Goal: Task Accomplishment & Management: Use online tool/utility

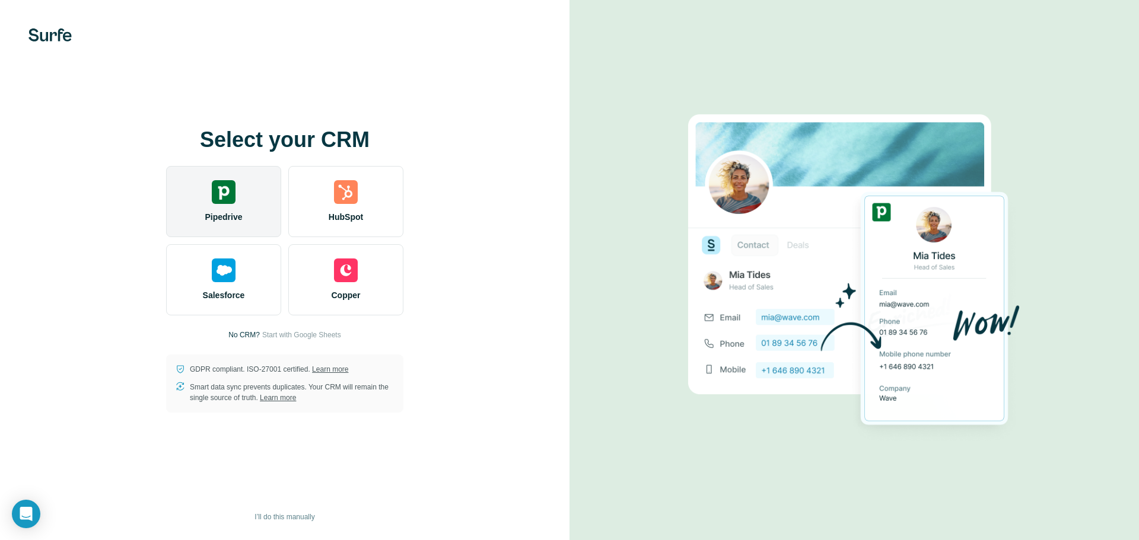
click at [217, 208] on div "Pipedrive" at bounding box center [223, 201] width 115 height 71
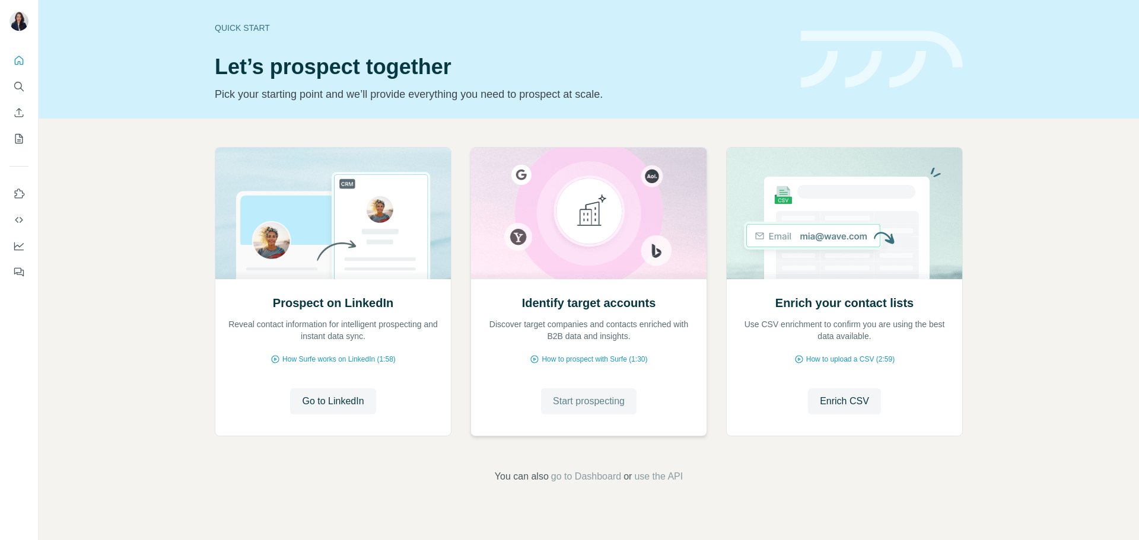
click at [599, 404] on span "Start prospecting" at bounding box center [589, 401] width 72 height 14
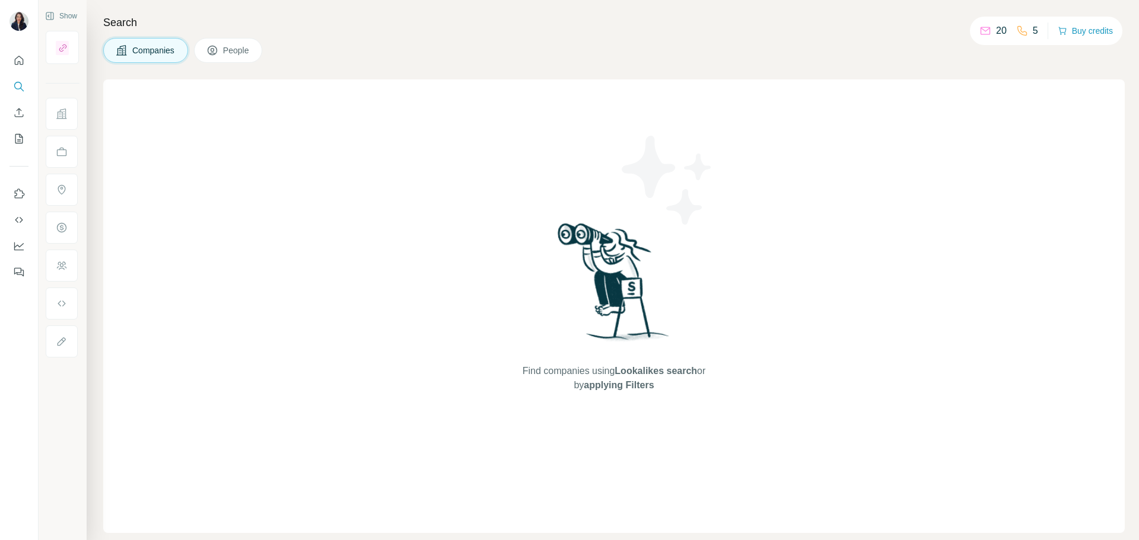
click at [163, 48] on span "Companies" at bounding box center [153, 50] width 43 height 12
click at [127, 21] on h4 "Search" at bounding box center [613, 22] width 1021 height 17
click at [145, 51] on span "Companies" at bounding box center [153, 50] width 43 height 12
click at [217, 49] on icon at bounding box center [212, 50] width 9 height 9
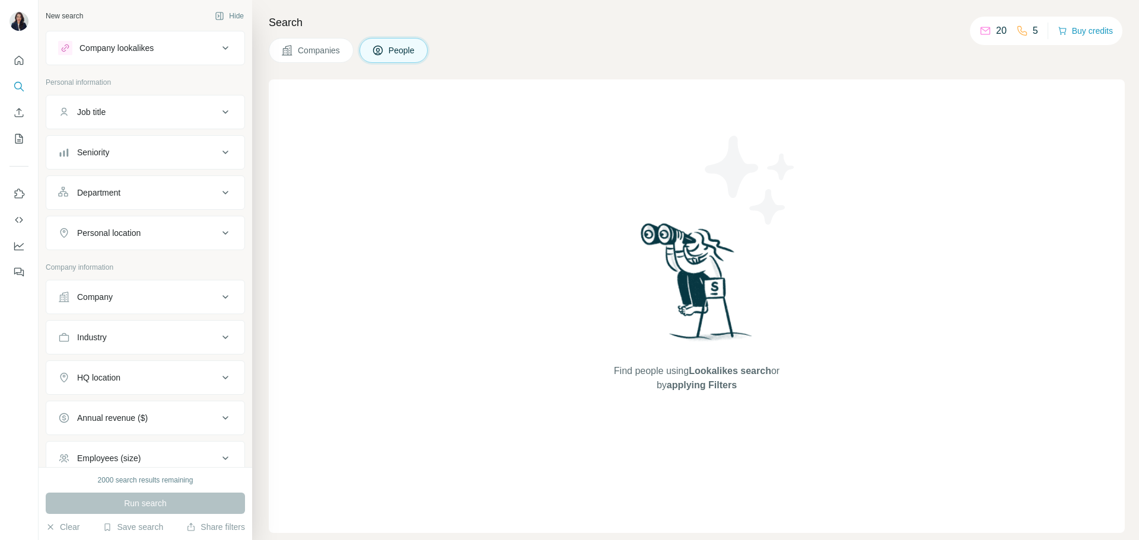
click at [160, 113] on div "Job title" at bounding box center [138, 112] width 160 height 12
click at [174, 290] on button "Company" at bounding box center [145, 297] width 198 height 28
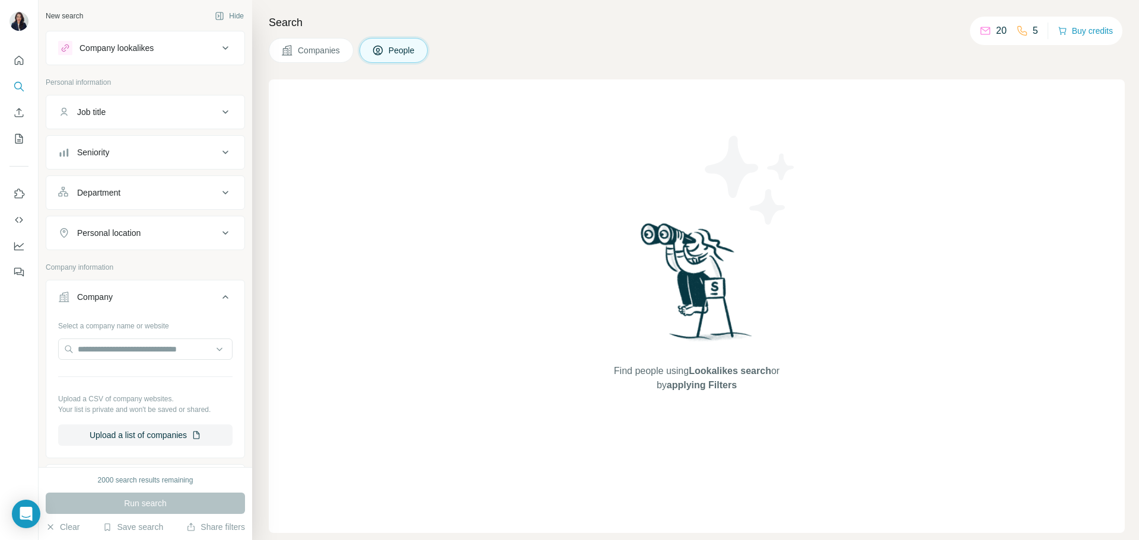
click at [158, 295] on div "Company" at bounding box center [138, 297] width 160 height 12
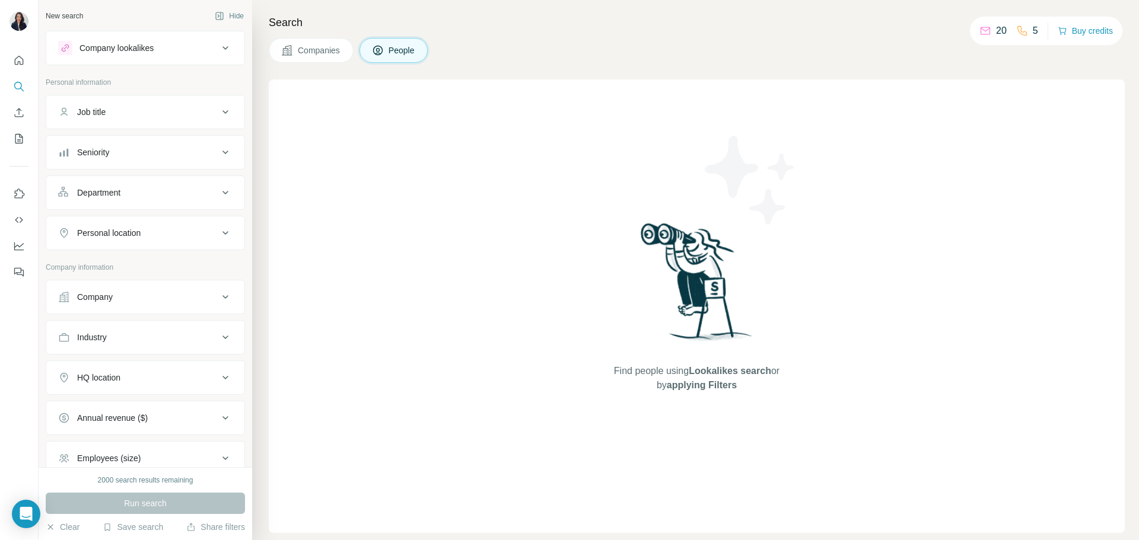
click at [171, 337] on div "Industry" at bounding box center [138, 338] width 160 height 12
click at [163, 365] on input at bounding box center [139, 367] width 146 height 13
click at [133, 367] on input at bounding box center [139, 367] width 146 height 13
click at [133, 366] on input at bounding box center [139, 367] width 146 height 13
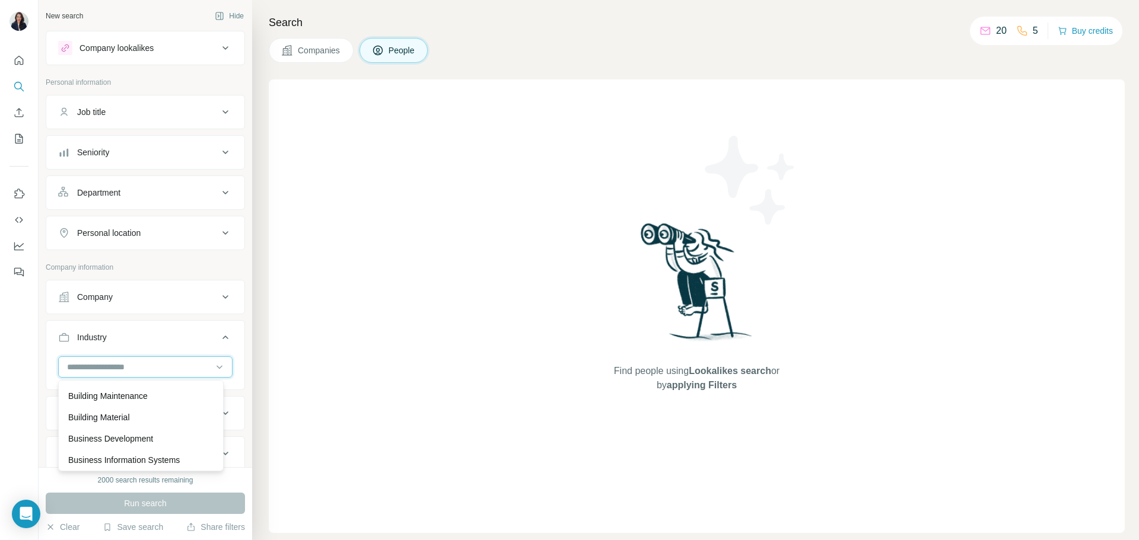
click at [141, 370] on input at bounding box center [139, 367] width 146 height 13
click at [160, 337] on div "Industry" at bounding box center [138, 338] width 160 height 12
click at [183, 376] on div "HQ location" at bounding box center [138, 378] width 160 height 12
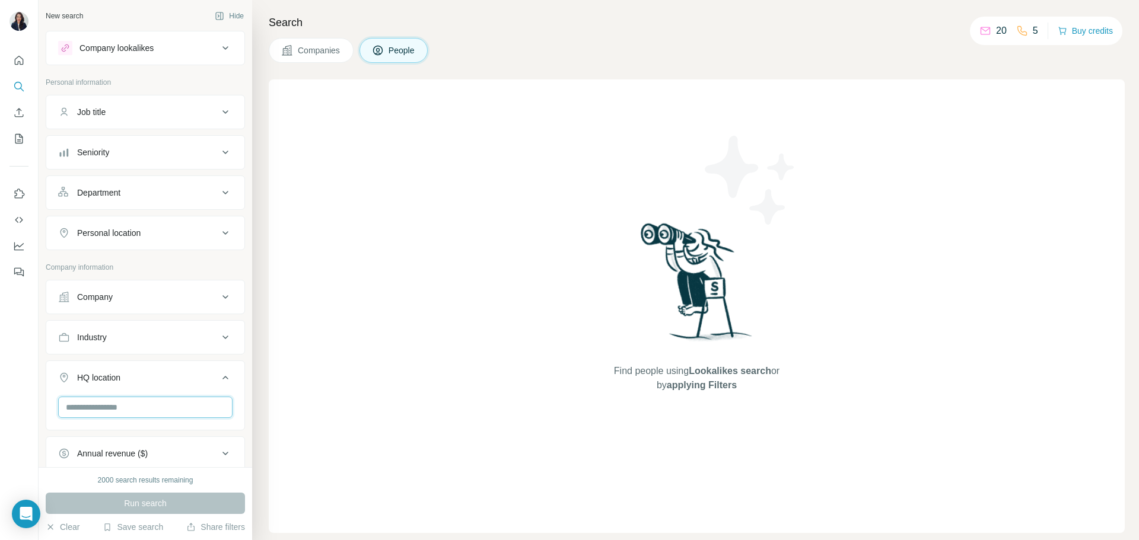
click at [177, 406] on input "text" at bounding box center [145, 407] width 174 height 21
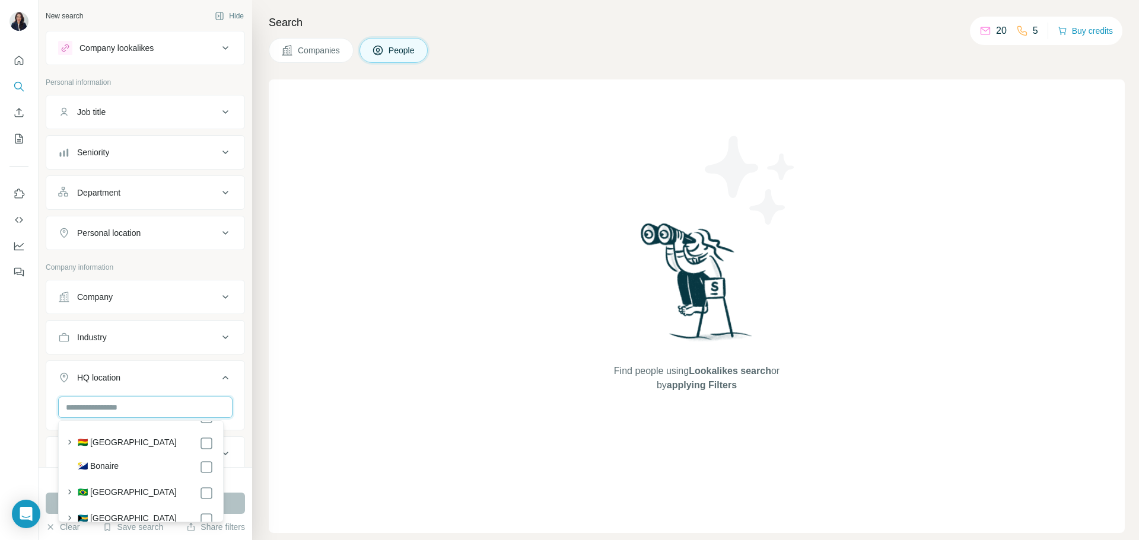
scroll to position [771, 0]
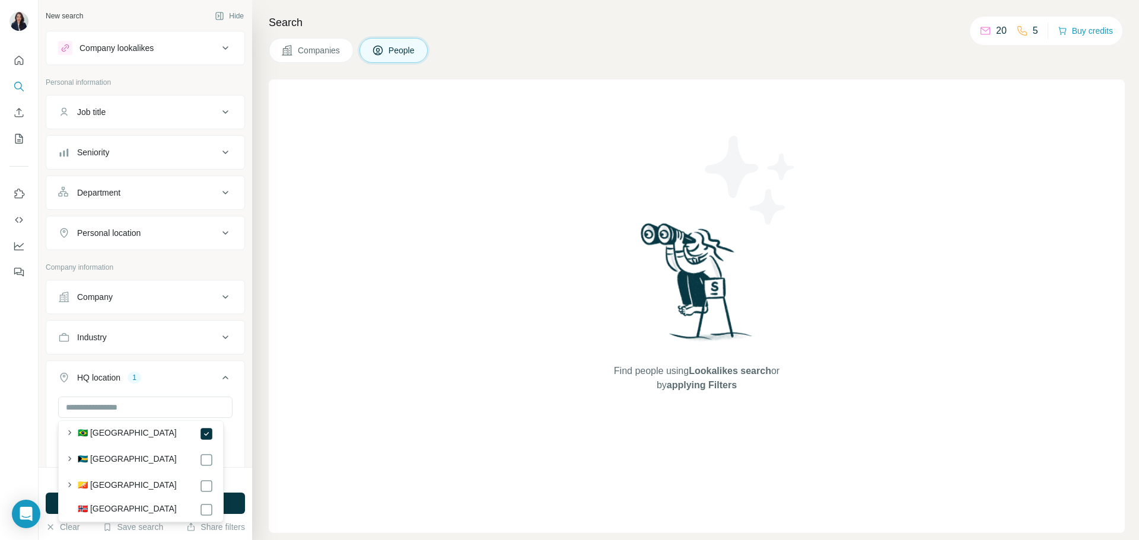
click at [174, 377] on div "HQ location 1" at bounding box center [138, 378] width 160 height 12
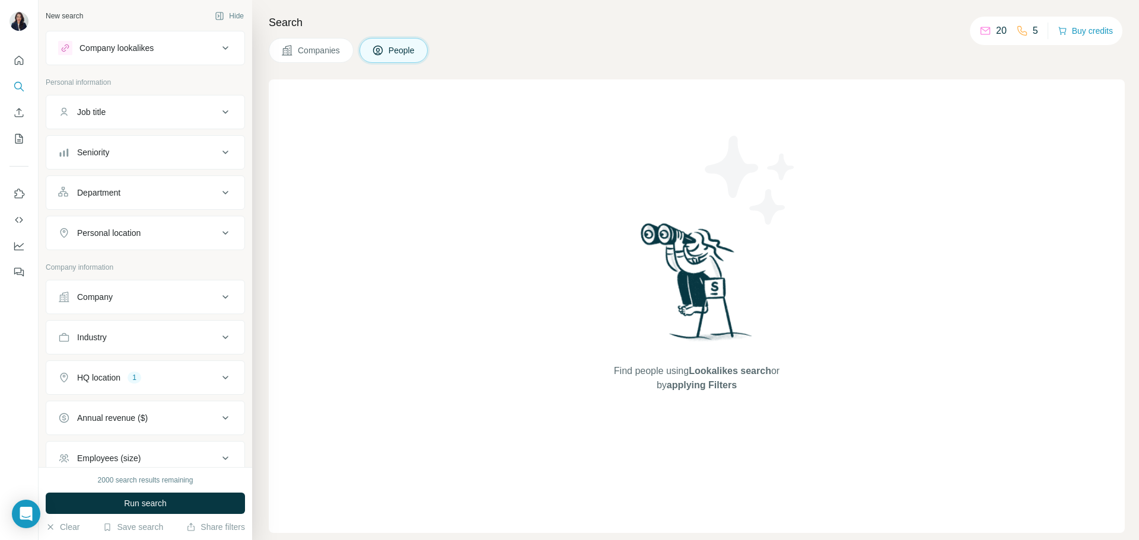
click at [194, 418] on div "Annual revenue ($)" at bounding box center [138, 418] width 160 height 12
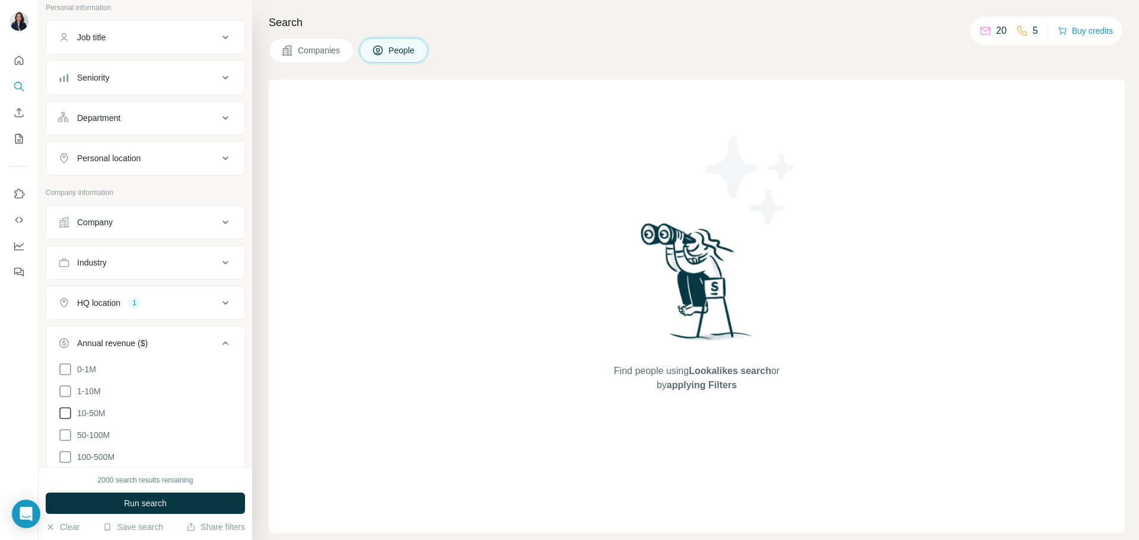
scroll to position [119, 0]
click at [65, 390] on icon at bounding box center [65, 391] width 14 height 14
click at [67, 407] on icon at bounding box center [65, 413] width 14 height 14
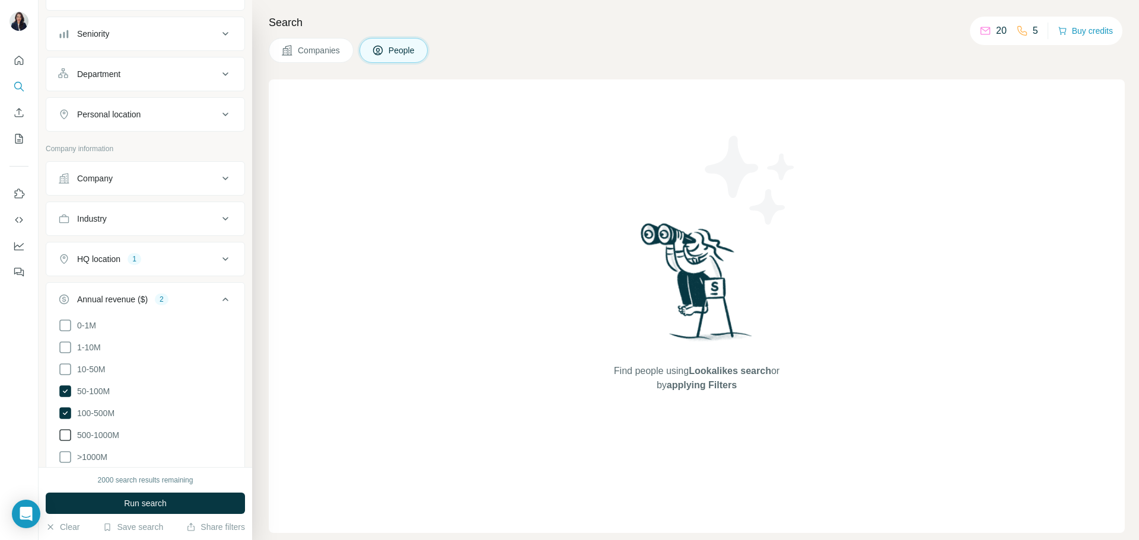
click at [67, 428] on icon at bounding box center [65, 435] width 14 height 14
click at [65, 450] on icon at bounding box center [65, 457] width 14 height 14
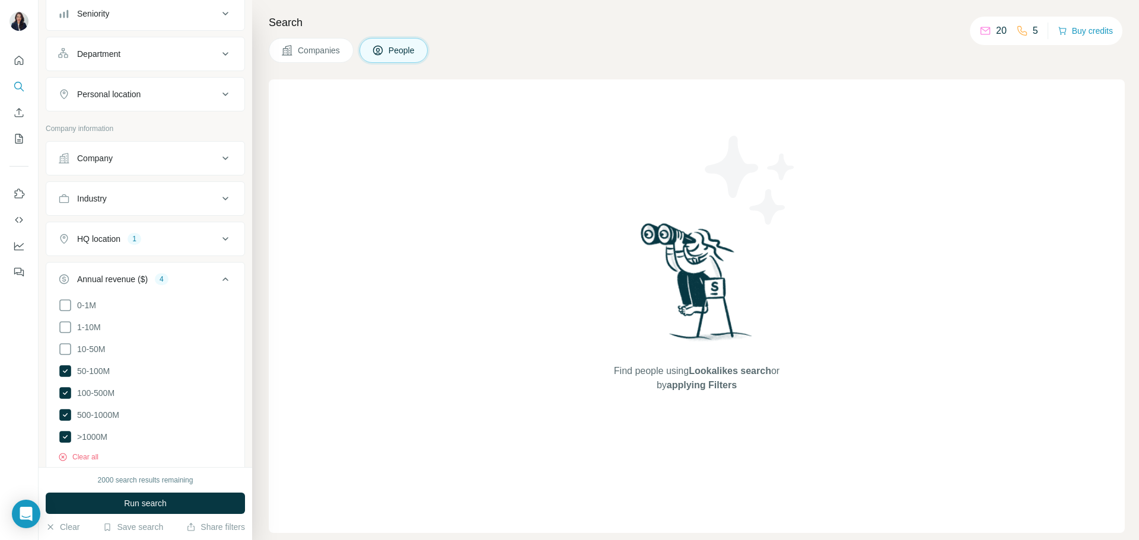
scroll to position [119, 0]
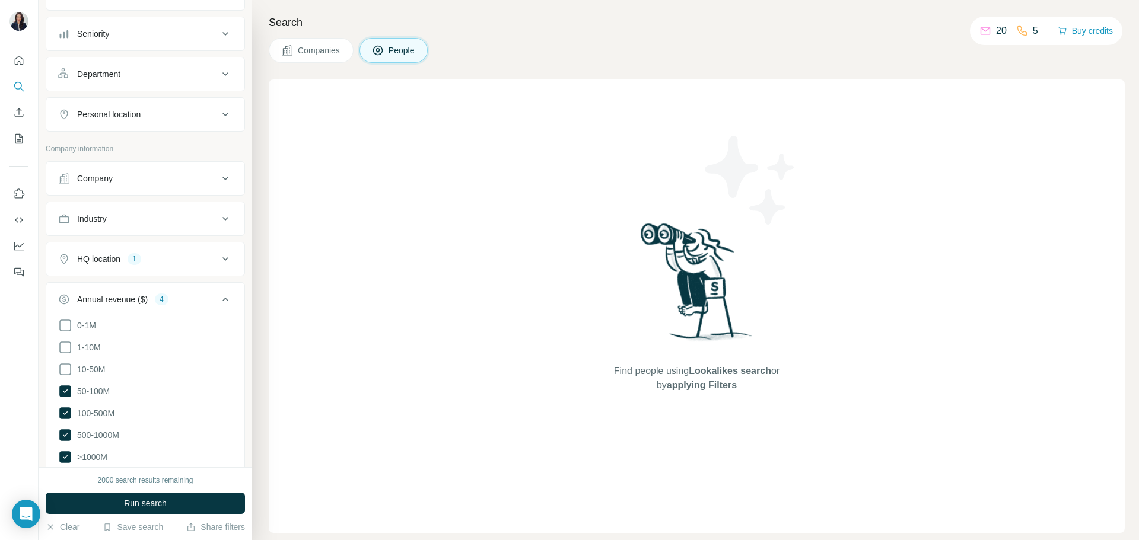
click at [218, 297] on icon at bounding box center [225, 299] width 14 height 14
click at [187, 381] on div "Technologies" at bounding box center [138, 380] width 160 height 12
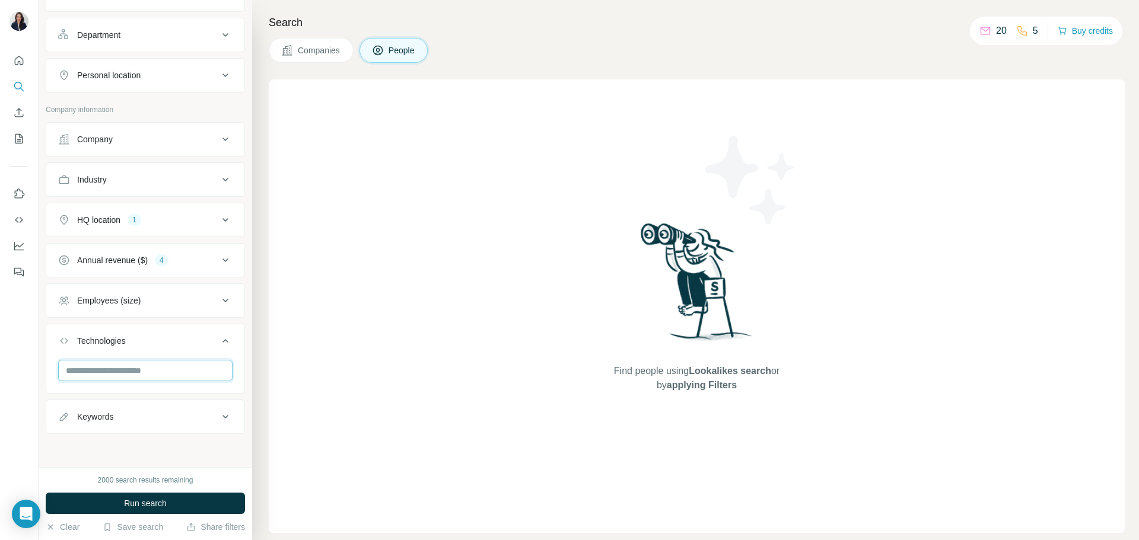
click at [154, 373] on input "text" at bounding box center [145, 370] width 174 height 21
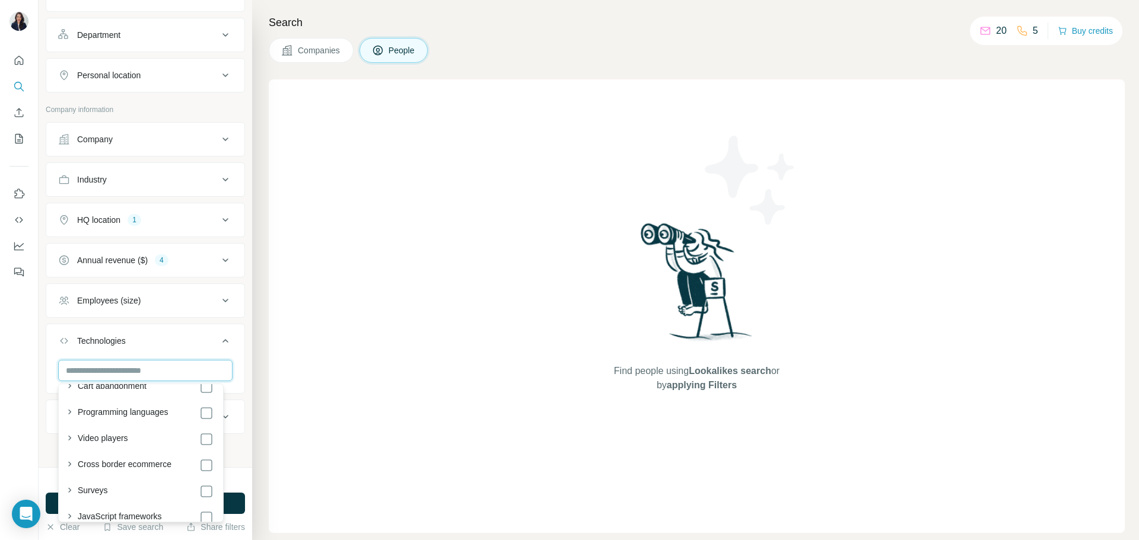
scroll to position [949, 0]
click at [180, 365] on input "text" at bounding box center [145, 370] width 174 height 21
click at [211, 377] on input "text" at bounding box center [145, 370] width 174 height 21
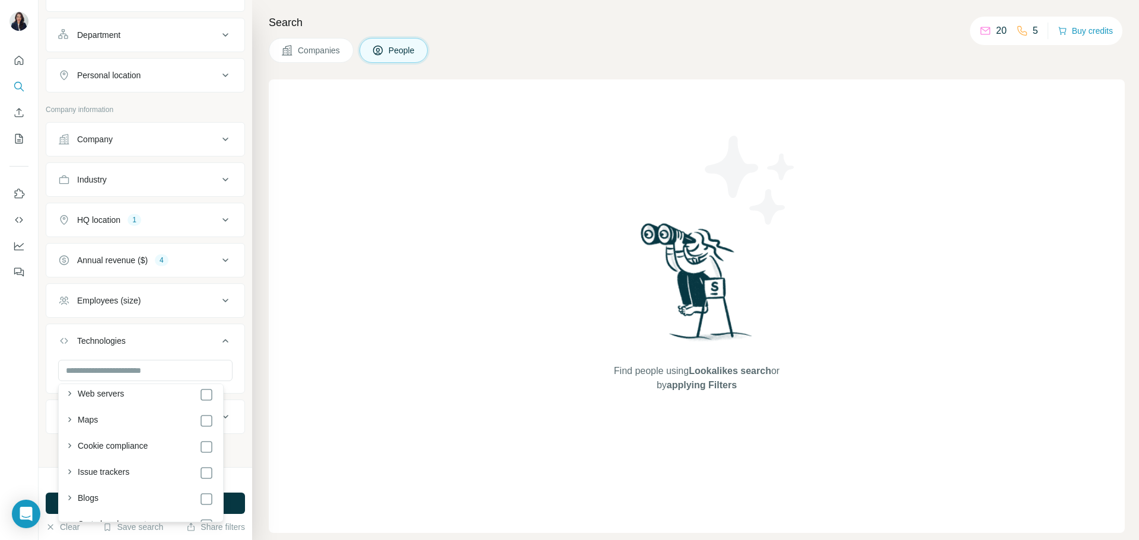
click at [218, 341] on icon at bounding box center [225, 341] width 14 height 14
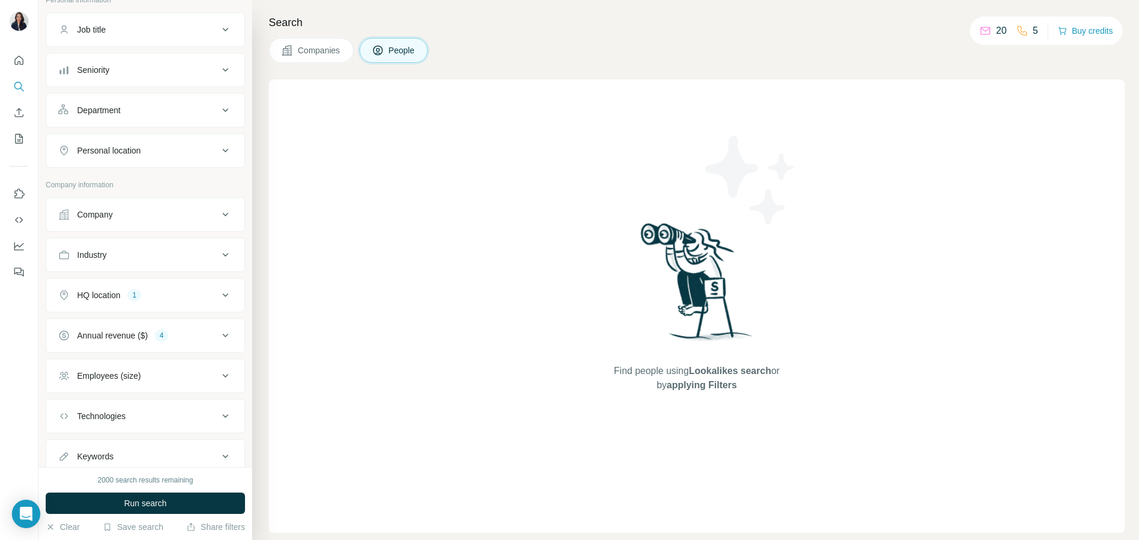
scroll to position [63, 0]
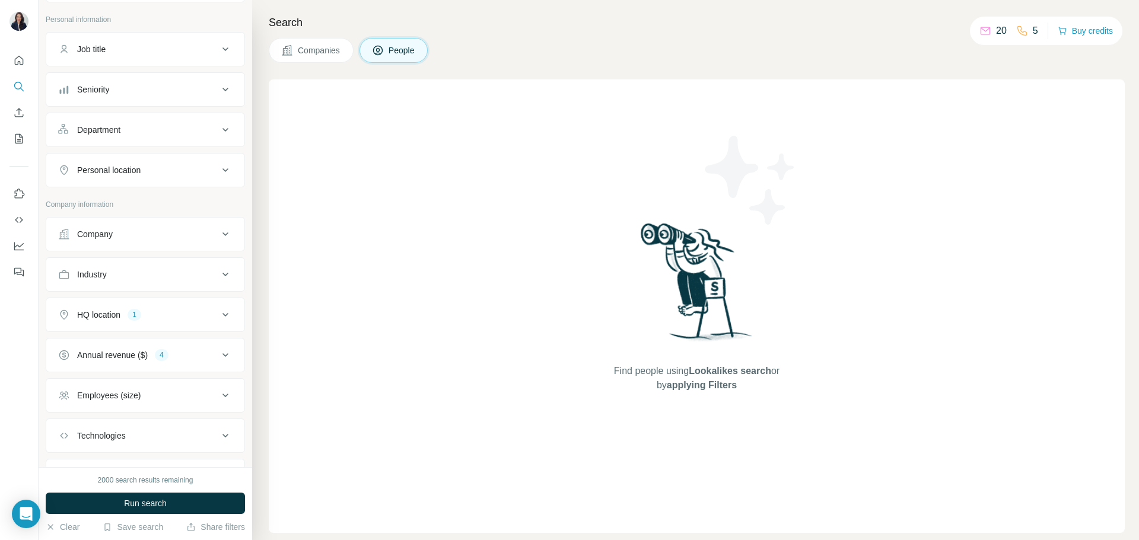
click at [168, 234] on div "Company" at bounding box center [138, 234] width 160 height 12
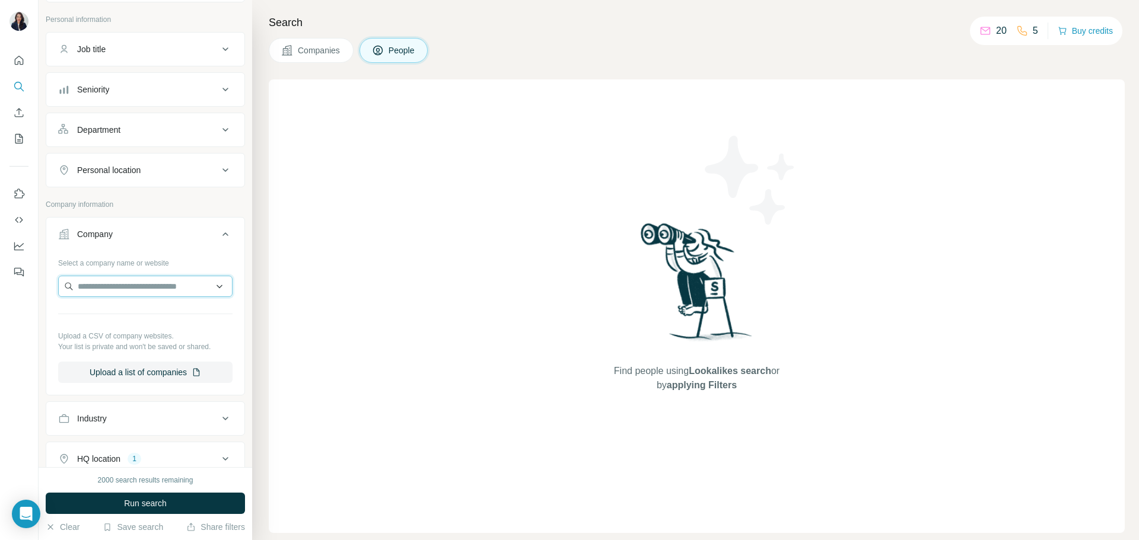
click at [202, 289] on input "text" at bounding box center [145, 286] width 174 height 21
click at [211, 286] on input "text" at bounding box center [145, 286] width 174 height 21
click at [182, 285] on input "text" at bounding box center [145, 286] width 174 height 21
click at [218, 231] on icon at bounding box center [225, 234] width 14 height 14
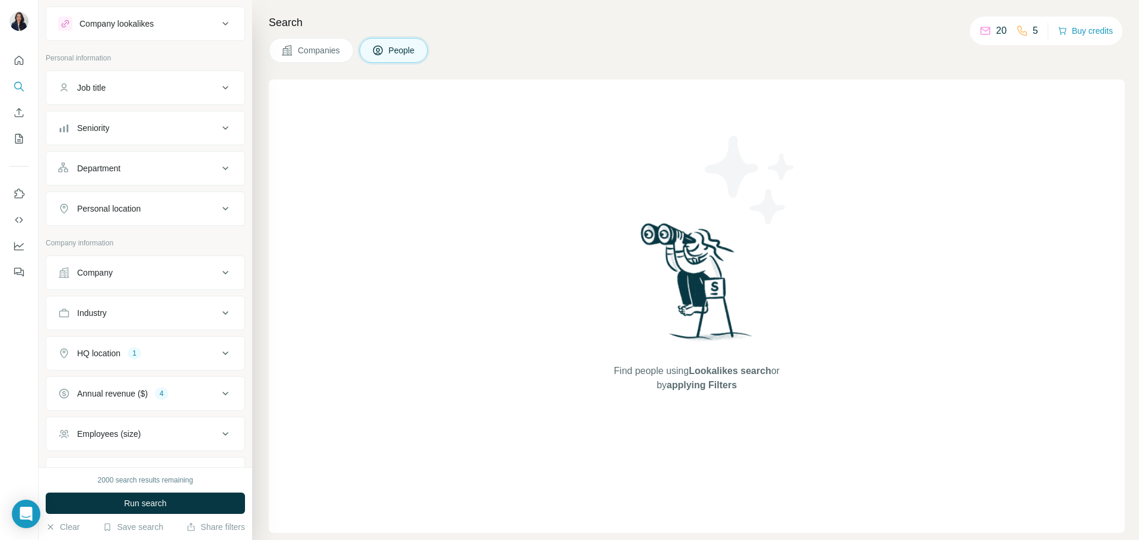
scroll to position [0, 0]
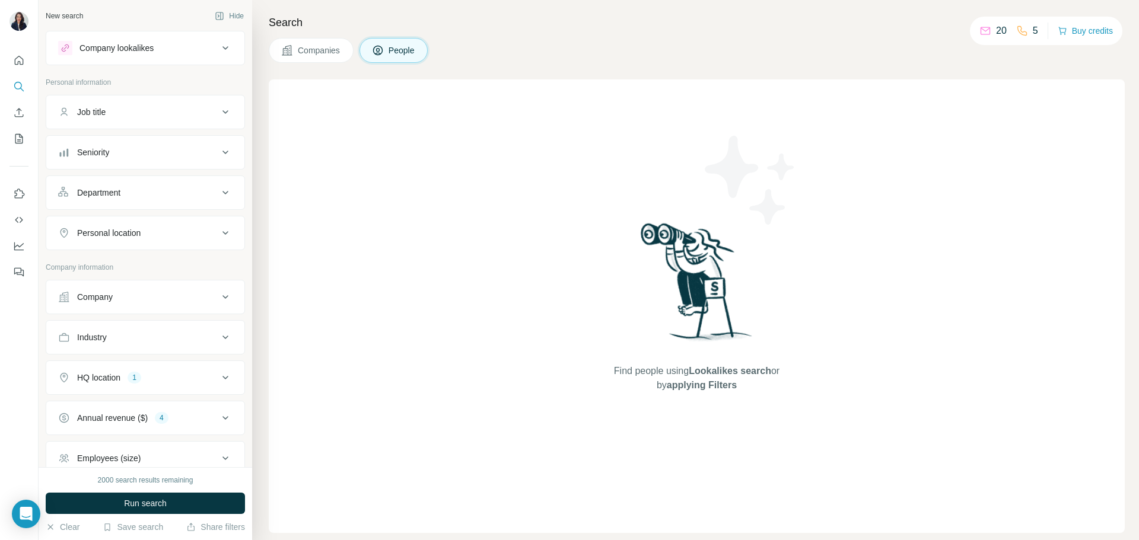
click at [222, 151] on icon at bounding box center [225, 153] width 6 height 4
click at [218, 151] on icon at bounding box center [225, 152] width 14 height 14
click at [218, 187] on icon at bounding box center [225, 193] width 14 height 14
click at [214, 219] on icon at bounding box center [220, 222] width 12 height 12
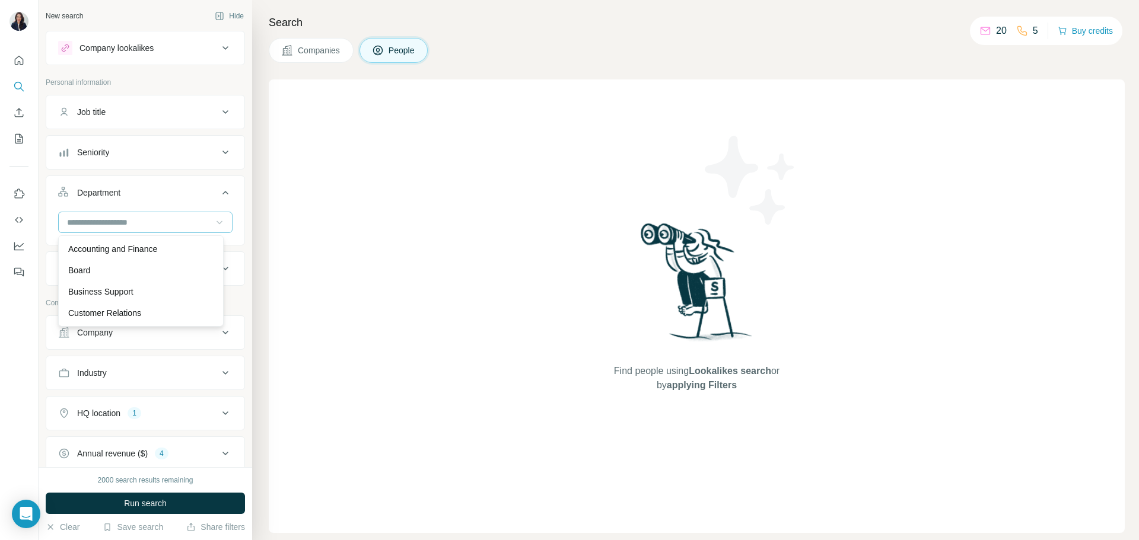
click at [214, 222] on icon at bounding box center [220, 222] width 12 height 12
click at [218, 193] on icon at bounding box center [225, 193] width 14 height 14
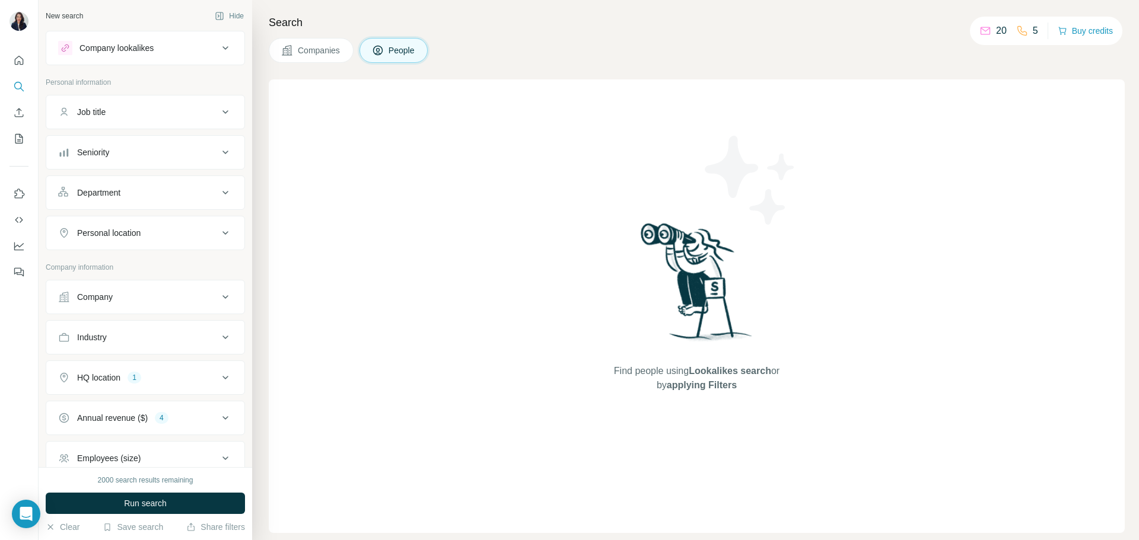
click at [222, 232] on icon at bounding box center [225, 233] width 6 height 4
click at [198, 254] on input "text" at bounding box center [145, 262] width 174 height 21
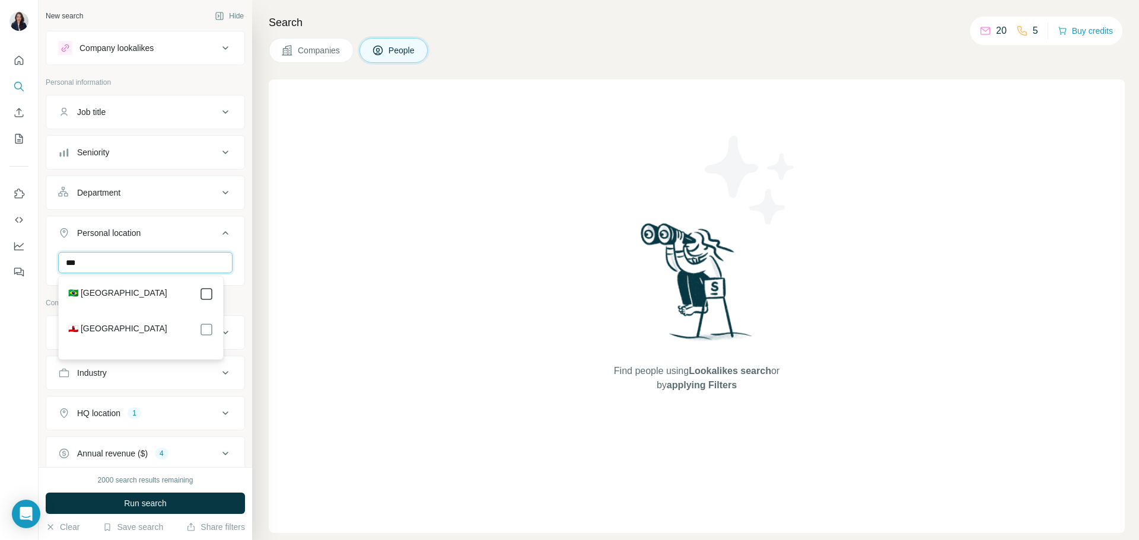
type input "***"
click at [218, 230] on icon at bounding box center [225, 233] width 14 height 14
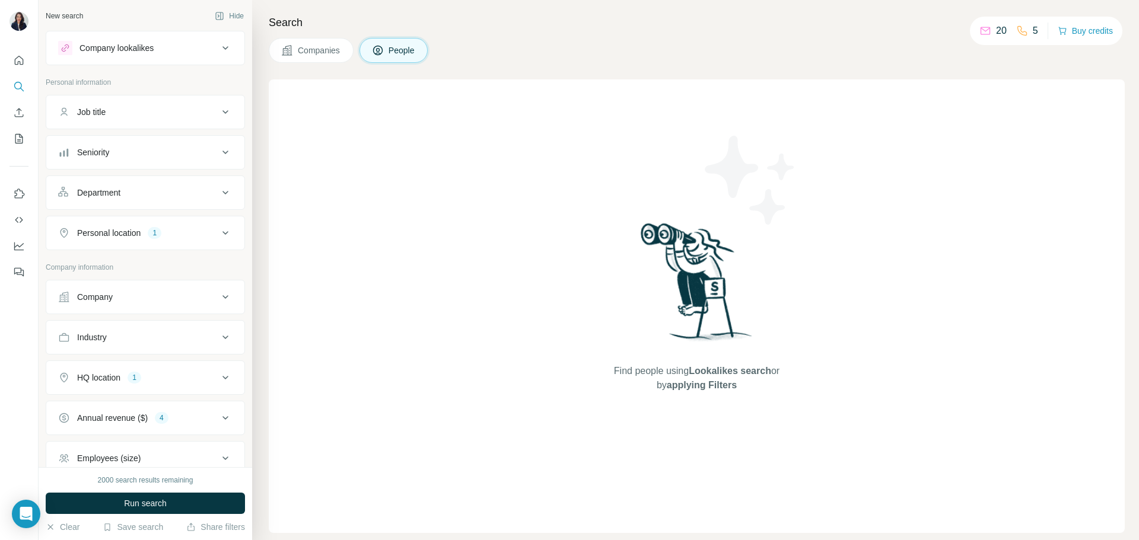
click at [218, 46] on icon at bounding box center [225, 48] width 14 height 14
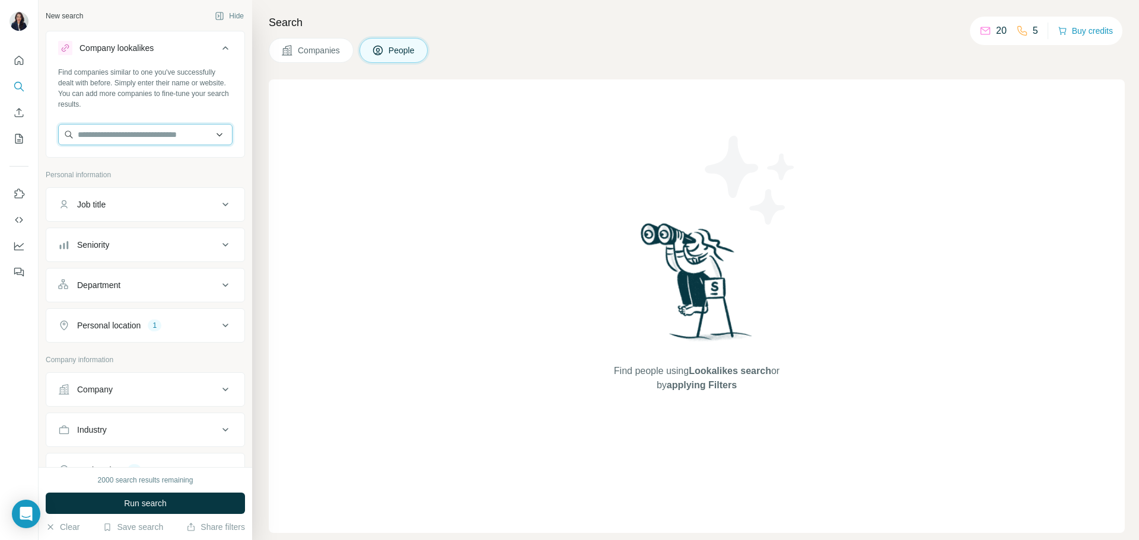
click at [214, 137] on input "text" at bounding box center [145, 134] width 174 height 21
click at [212, 138] on input "text" at bounding box center [145, 134] width 174 height 21
click at [218, 46] on icon at bounding box center [225, 48] width 14 height 14
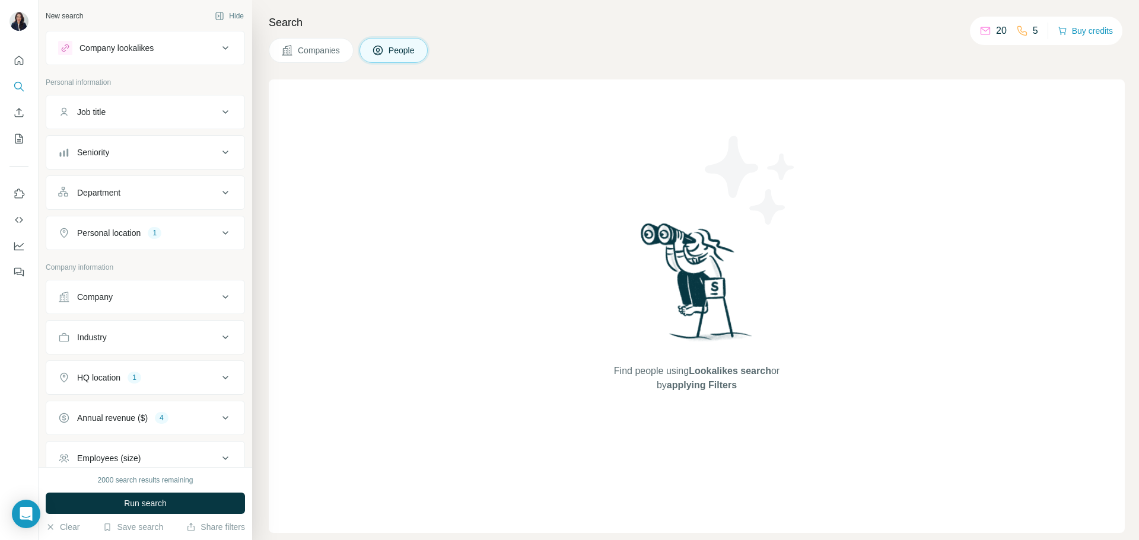
click at [202, 46] on div "Company lookalikes" at bounding box center [138, 48] width 160 height 14
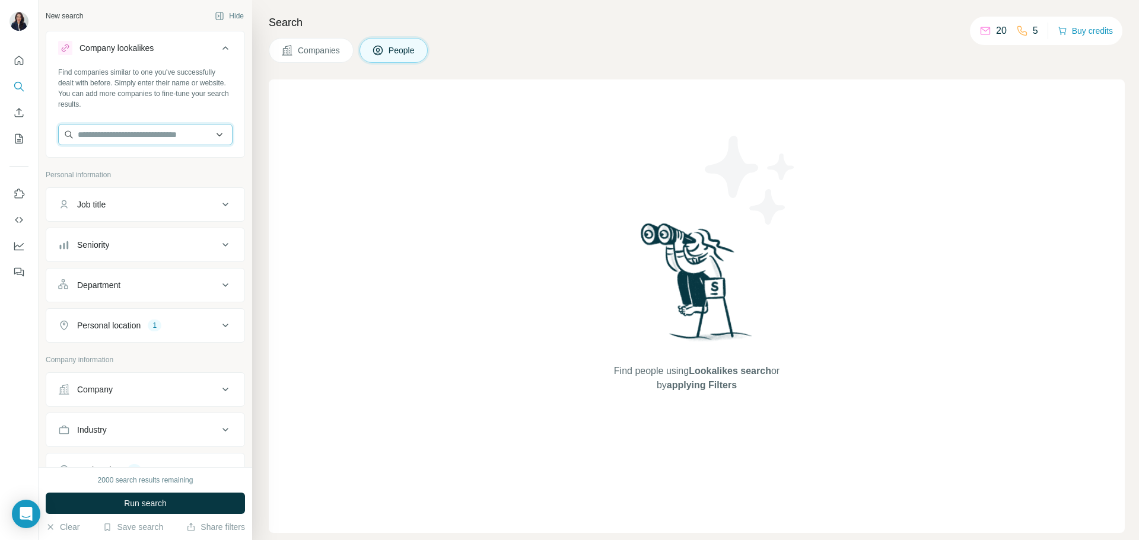
drag, startPoint x: 154, startPoint y: 134, endPoint x: 162, endPoint y: 133, distance: 8.4
click at [154, 135] on input "text" at bounding box center [145, 134] width 174 height 21
type input "*"
type input "*****"
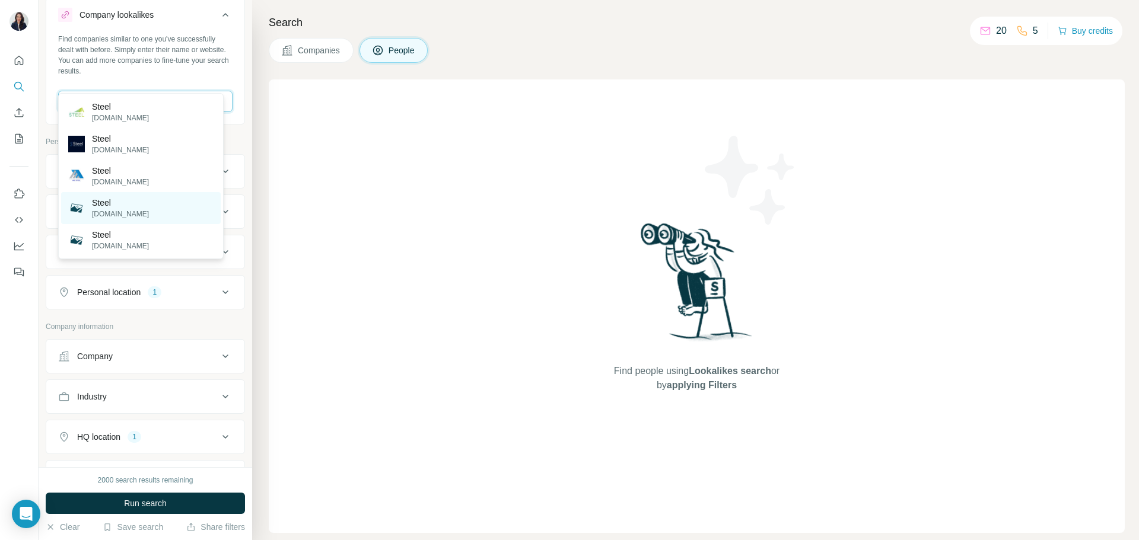
scroll to position [59, 0]
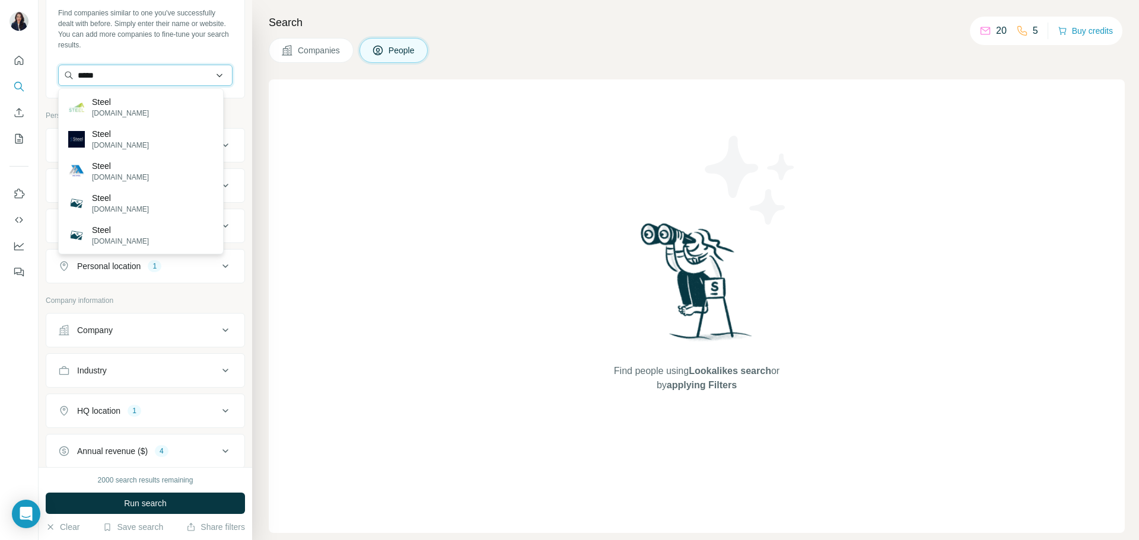
drag, startPoint x: 180, startPoint y: 75, endPoint x: 69, endPoint y: 82, distance: 111.7
click at [69, 82] on input "*****" at bounding box center [145, 75] width 174 height 21
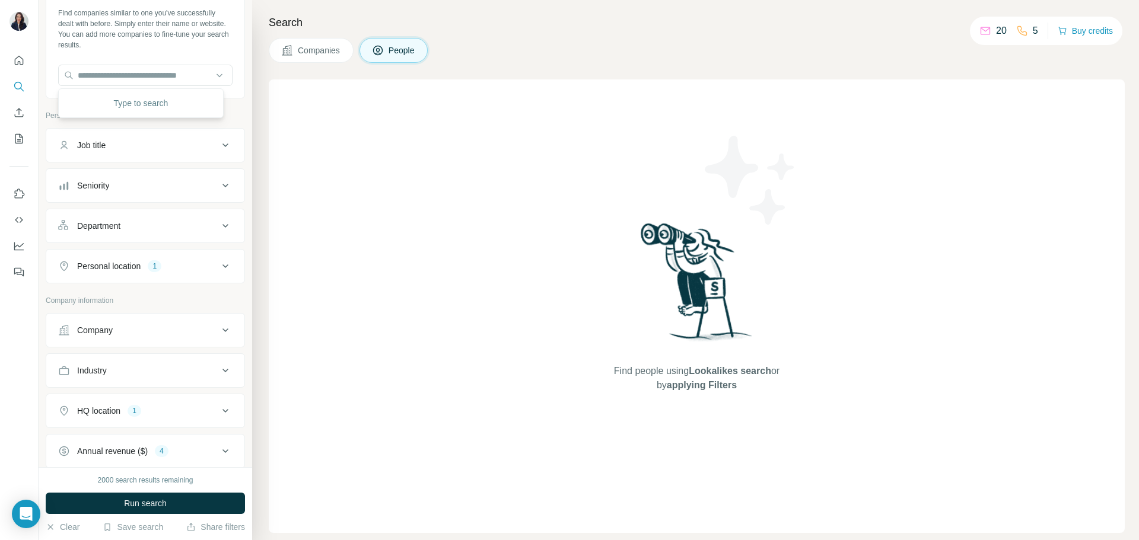
click at [169, 364] on button "Industry" at bounding box center [145, 370] width 198 height 28
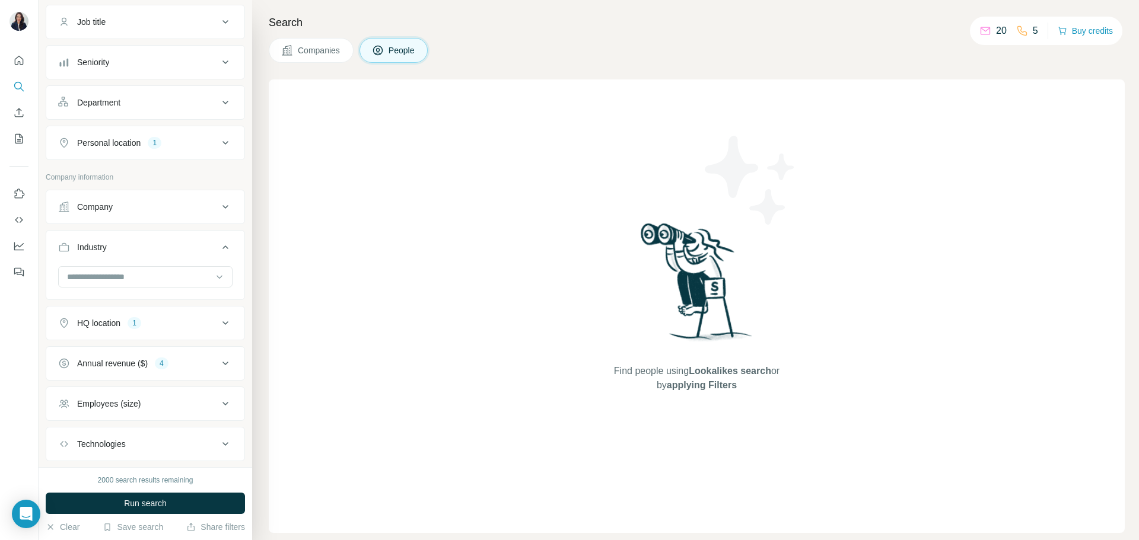
scroll to position [237, 0]
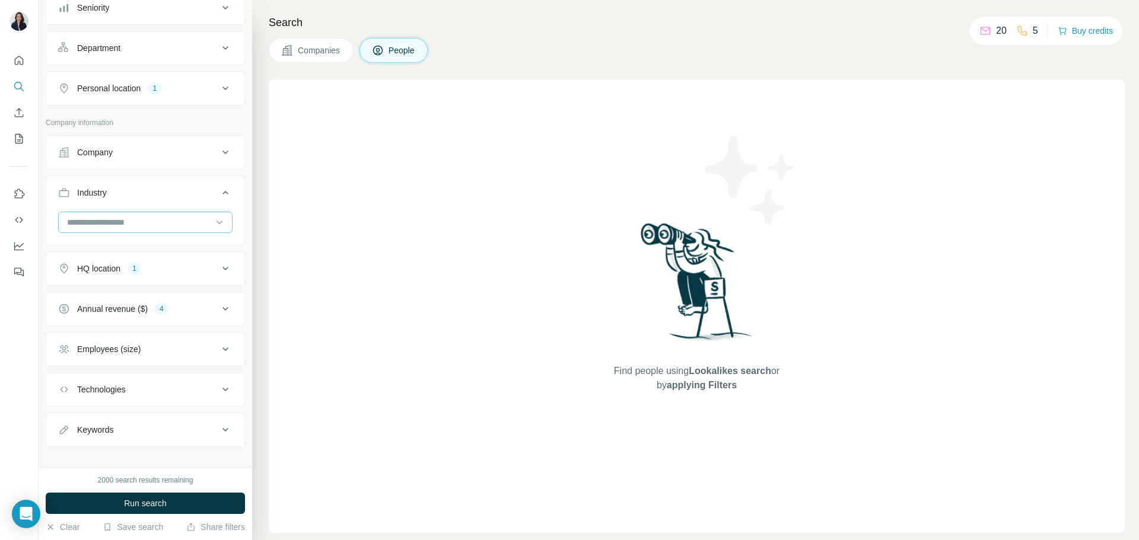
drag, startPoint x: 164, startPoint y: 214, endPoint x: 153, endPoint y: 219, distance: 12.5
click at [165, 212] on div at bounding box center [139, 222] width 146 height 20
click at [201, 152] on div "Company" at bounding box center [138, 152] width 160 height 12
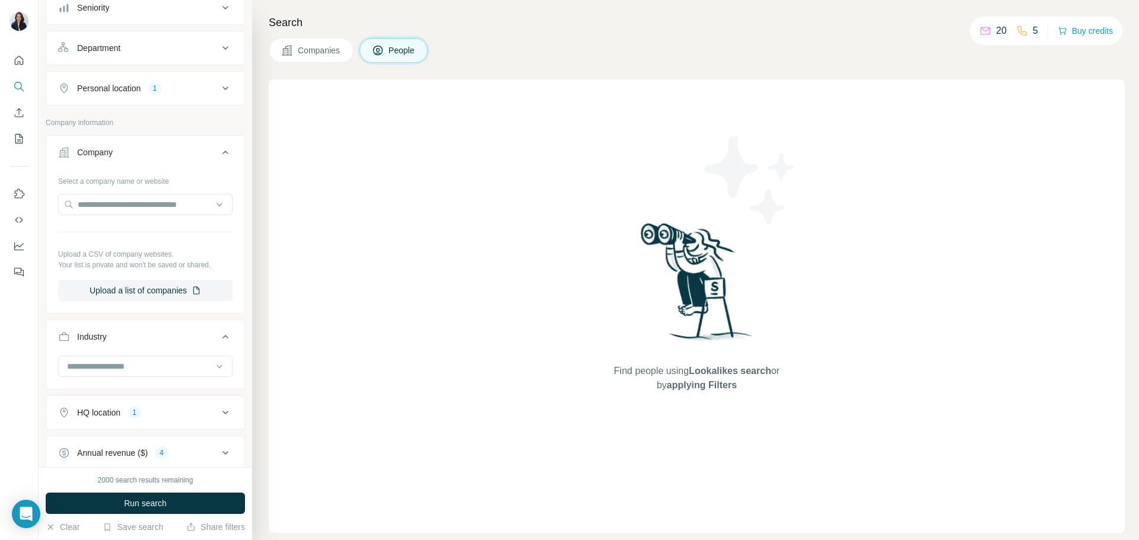
click at [200, 152] on div "Company" at bounding box center [138, 152] width 160 height 12
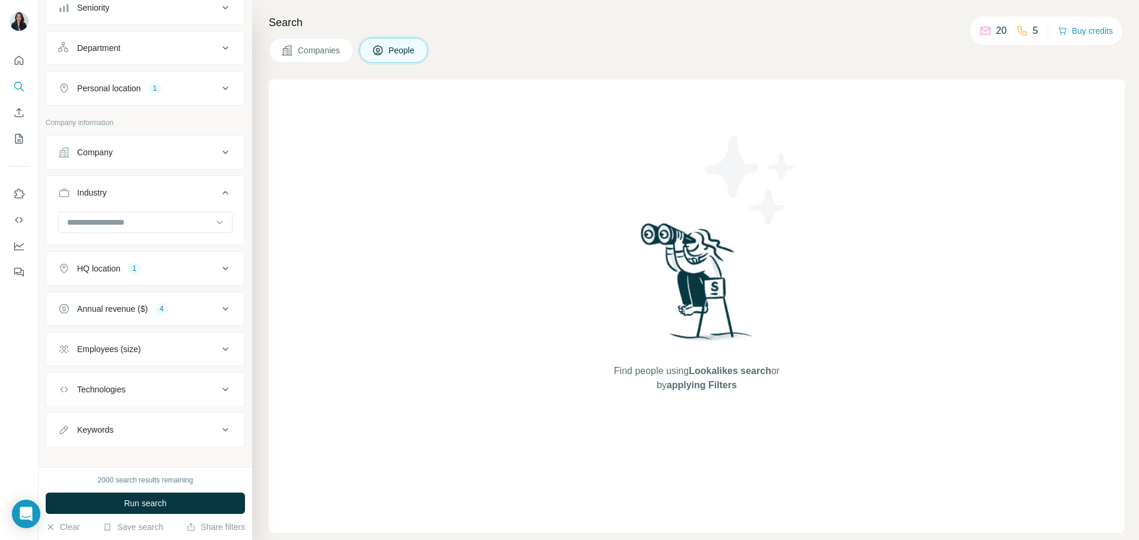
click at [223, 56] on button "Department" at bounding box center [145, 48] width 198 height 28
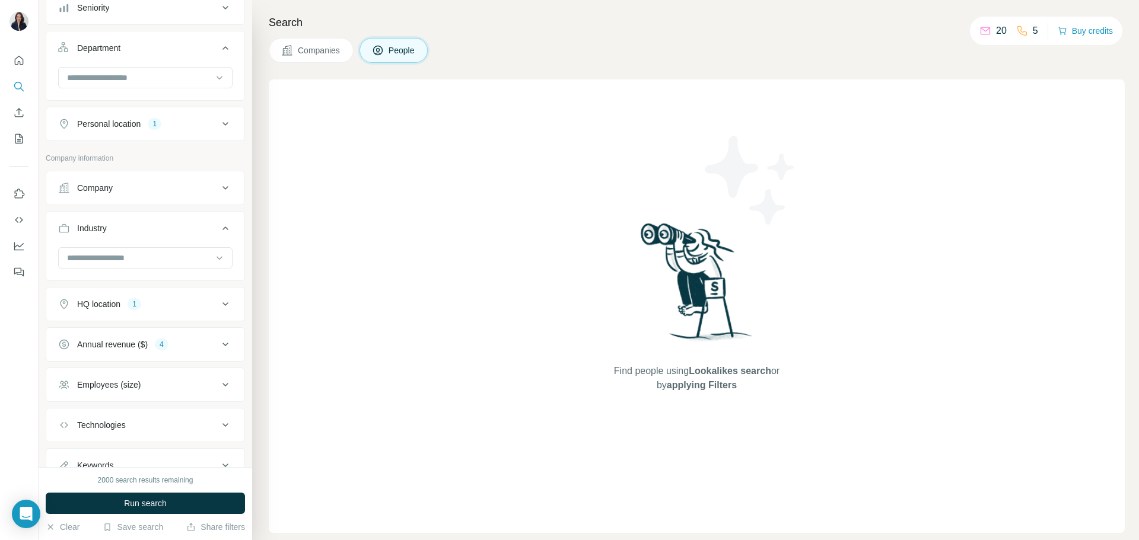
click at [222, 52] on icon at bounding box center [225, 48] width 14 height 14
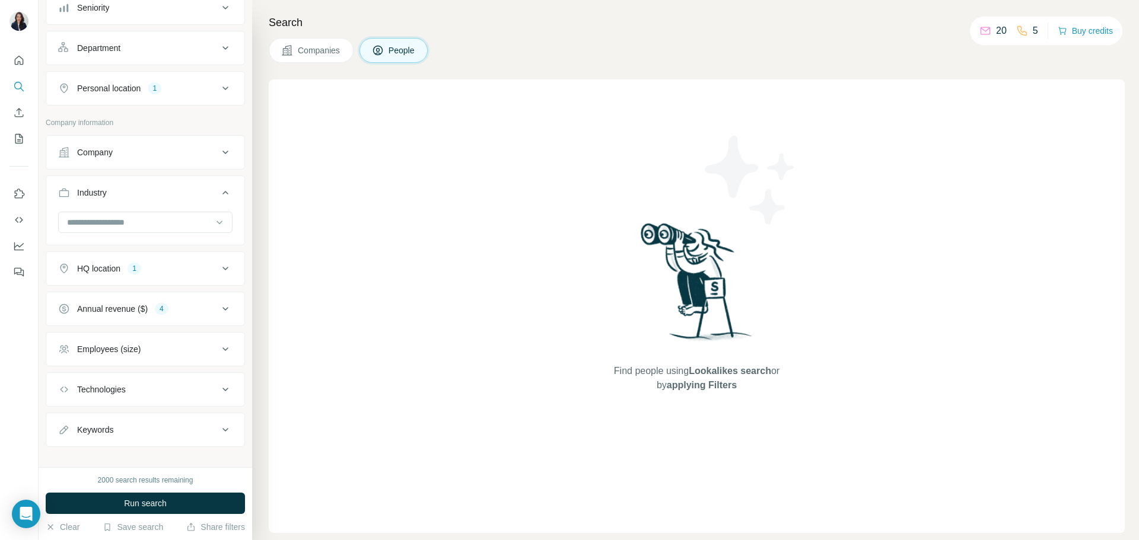
drag, startPoint x: 210, startPoint y: 51, endPoint x: 200, endPoint y: 58, distance: 12.3
click at [218, 52] on icon at bounding box center [225, 48] width 14 height 14
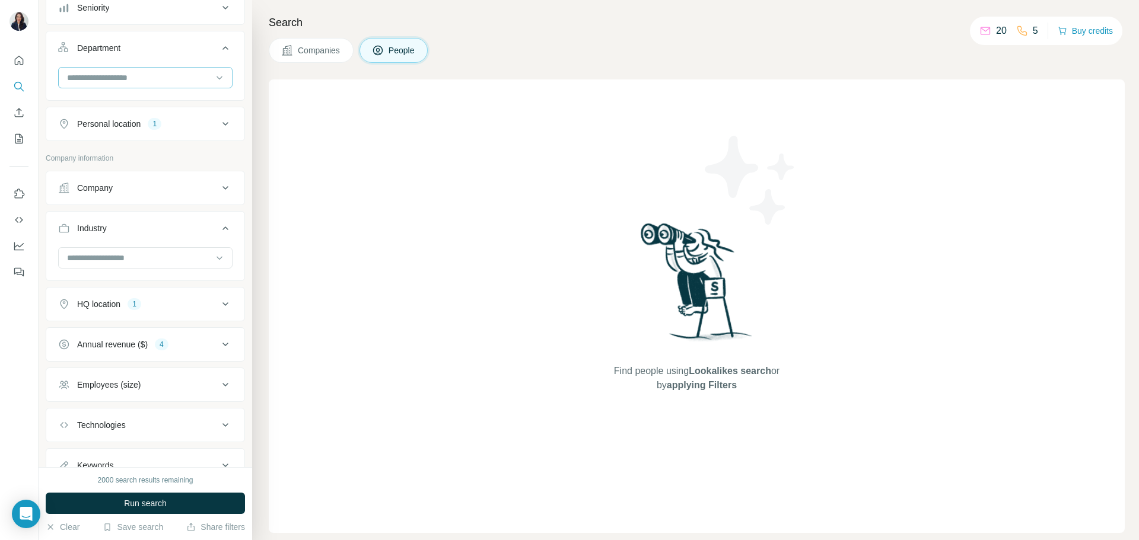
click at [145, 77] on input at bounding box center [139, 77] width 146 height 13
click at [214, 71] on div at bounding box center [220, 77] width 12 height 21
click at [218, 186] on icon at bounding box center [225, 188] width 14 height 14
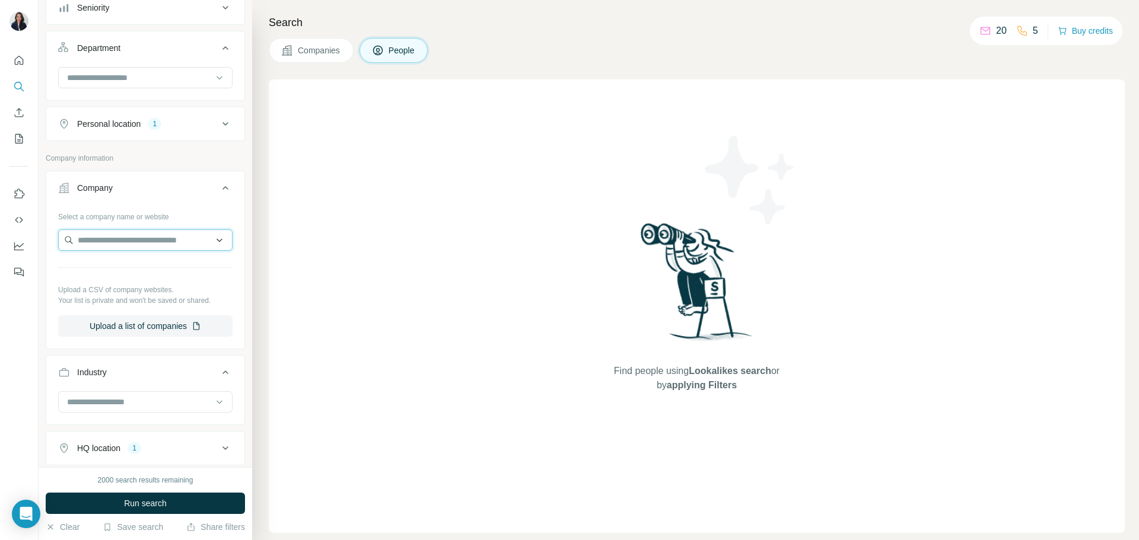
click at [212, 241] on input "text" at bounding box center [145, 240] width 174 height 21
click at [209, 241] on input "text" at bounding box center [145, 240] width 174 height 21
click at [190, 240] on input "text" at bounding box center [145, 240] width 174 height 21
click at [187, 243] on input "text" at bounding box center [145, 240] width 174 height 21
type input "*****"
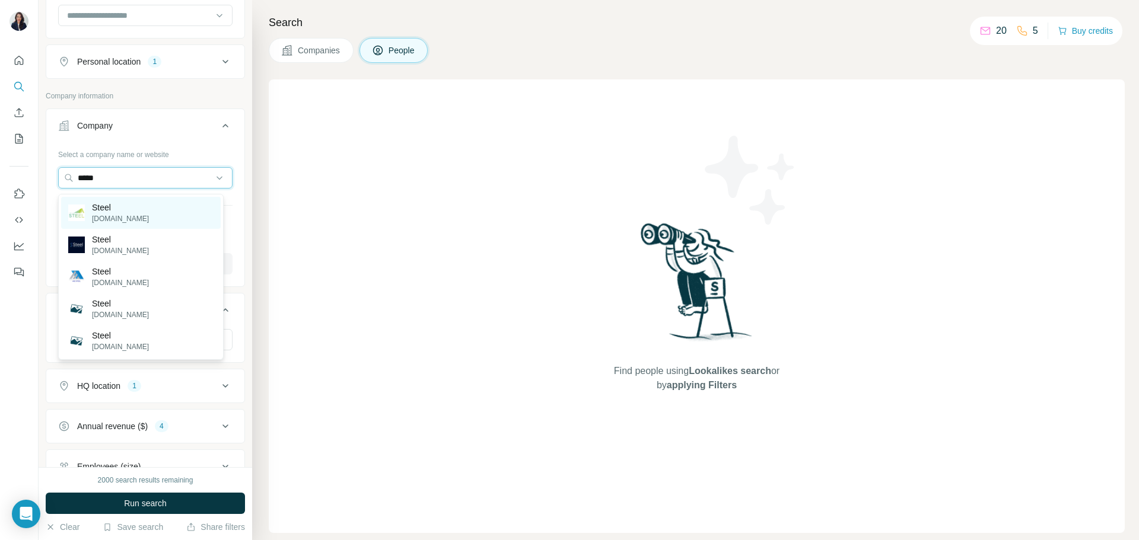
scroll to position [297, 0]
click at [186, 148] on div "Select a company name or website" at bounding box center [145, 155] width 174 height 15
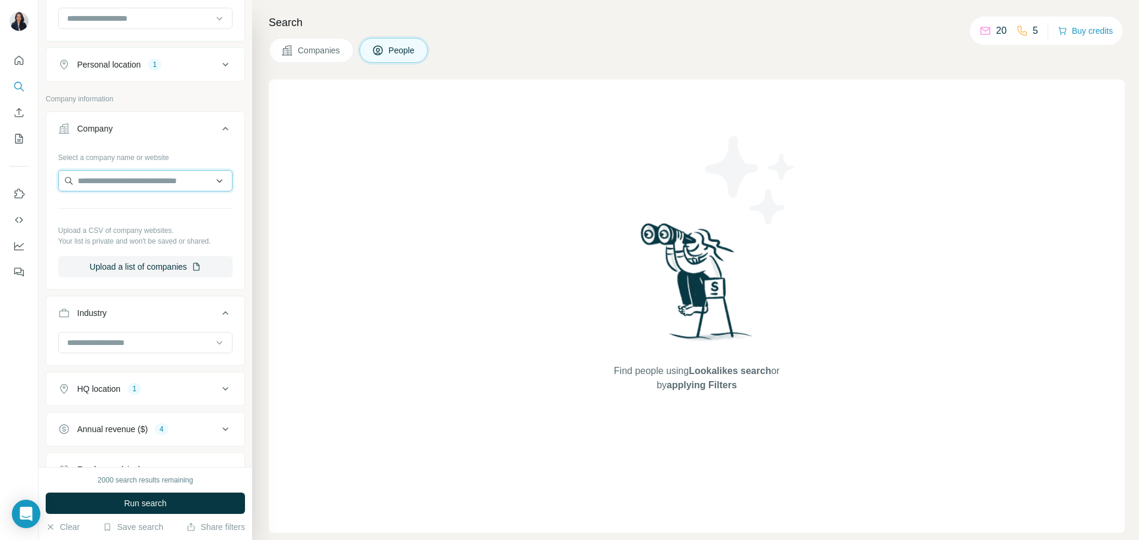
click at [159, 180] on input "text" at bounding box center [145, 180] width 174 height 21
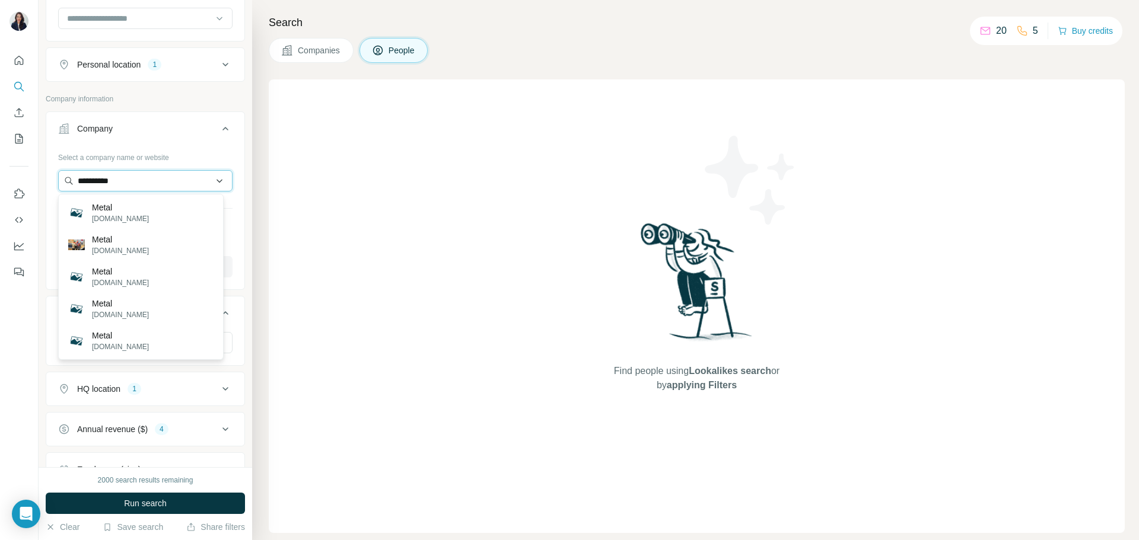
type input "**********"
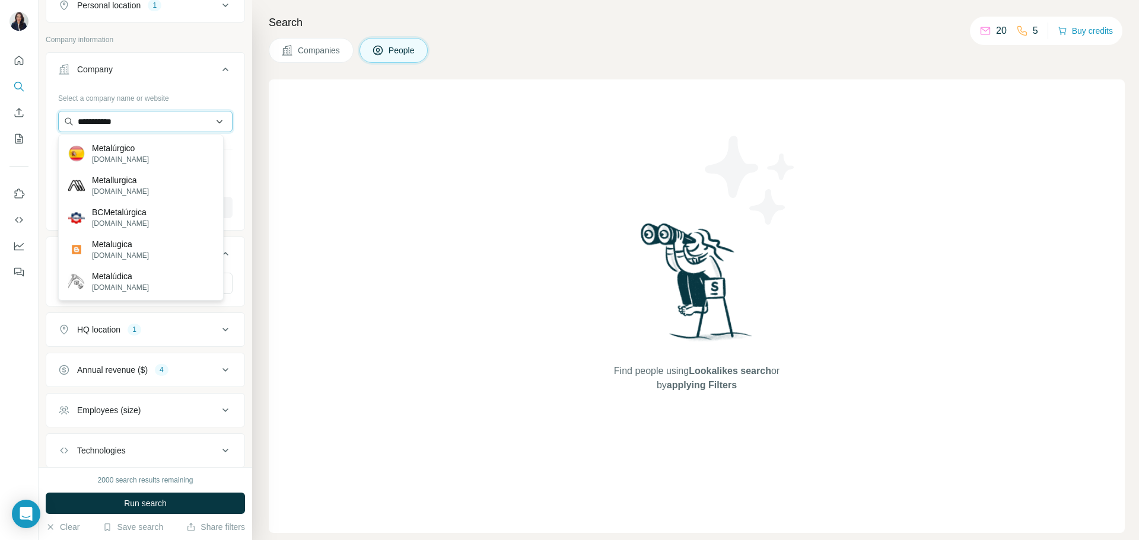
click at [212, 123] on input "**********" at bounding box center [145, 121] width 174 height 21
drag, startPoint x: 180, startPoint y: 123, endPoint x: 75, endPoint y: 136, distance: 105.7
click at [73, 130] on input "**********" at bounding box center [145, 121] width 174 height 21
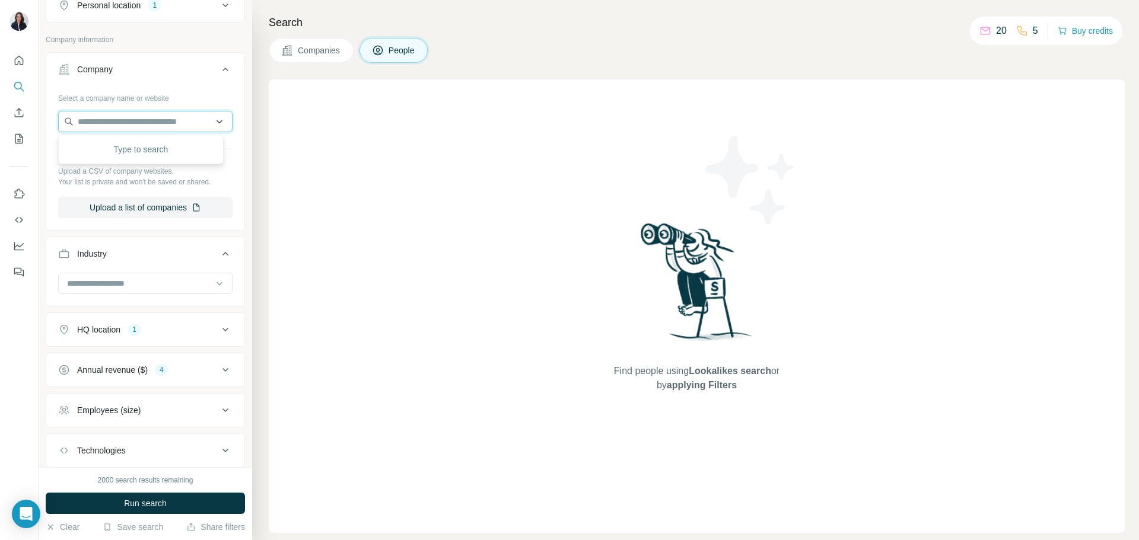
click at [146, 125] on input "text" at bounding box center [145, 121] width 174 height 21
type input "********"
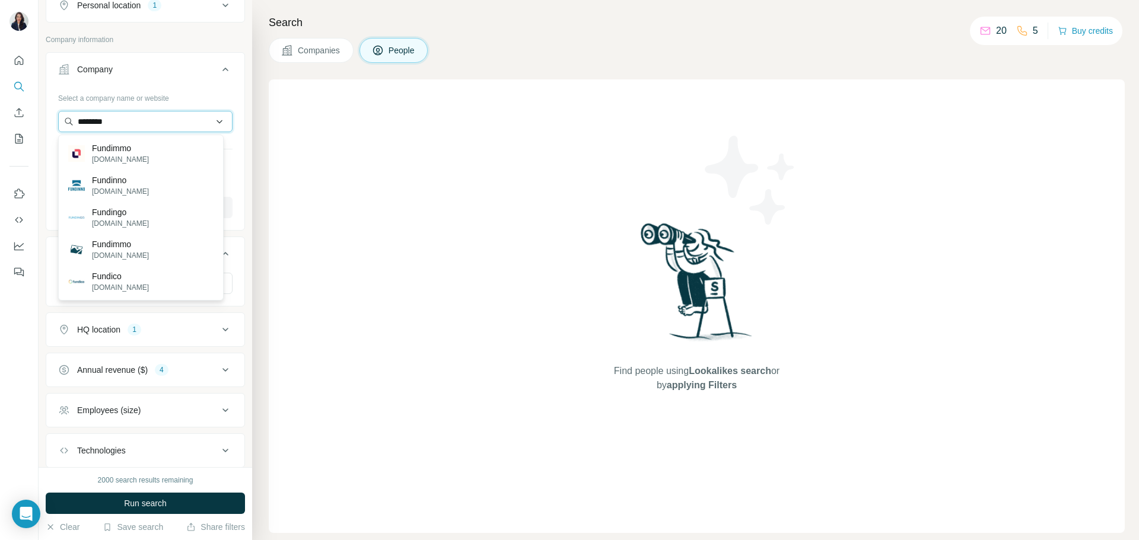
drag, startPoint x: 193, startPoint y: 120, endPoint x: 70, endPoint y: 129, distance: 123.7
click at [71, 129] on input "********" at bounding box center [145, 121] width 174 height 21
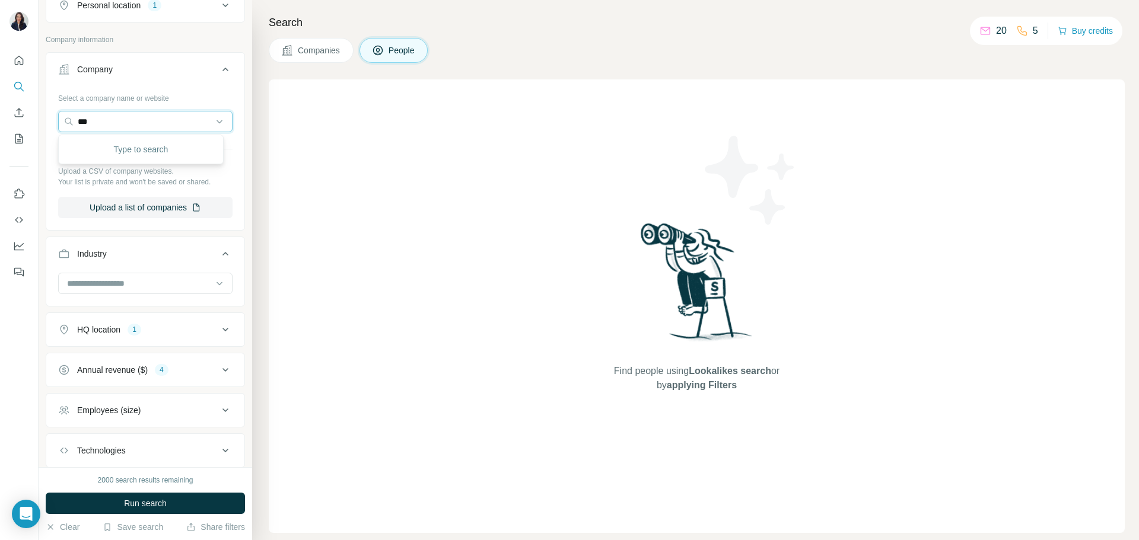
scroll to position [415, 0]
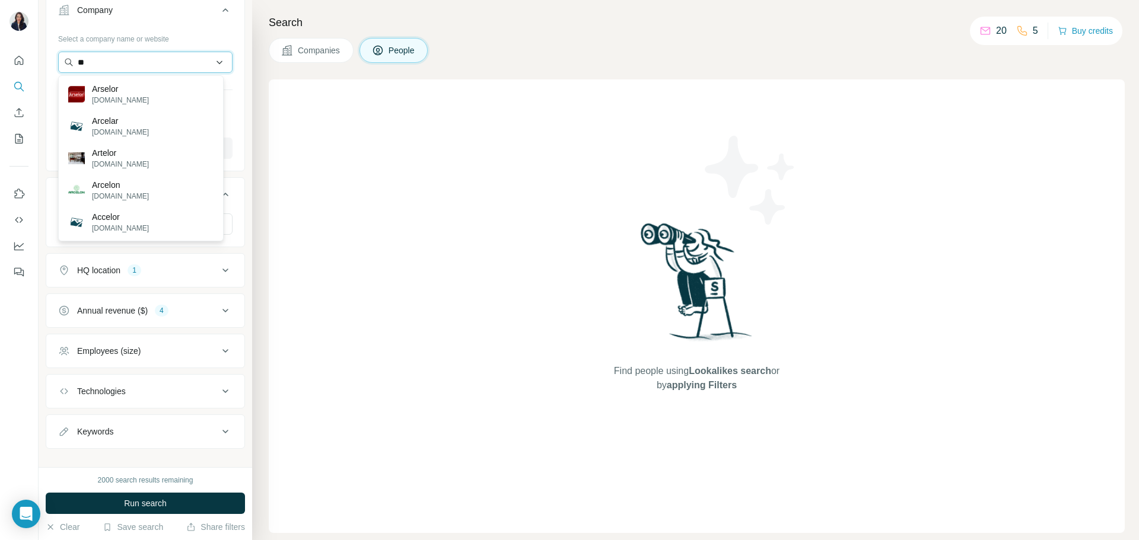
type input "*"
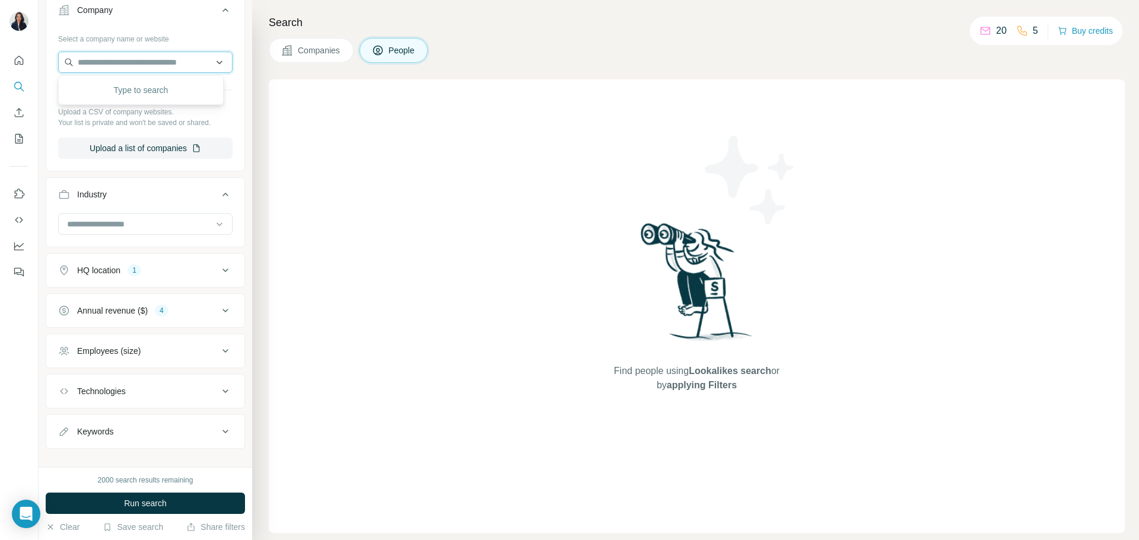
click at [171, 64] on input "text" at bounding box center [145, 62] width 174 height 21
drag, startPoint x: 171, startPoint y: 67, endPoint x: 67, endPoint y: 21, distance: 113.6
type input "**********"
drag, startPoint x: 187, startPoint y: 63, endPoint x: 58, endPoint y: 55, distance: 130.2
click at [52, 60] on div "**********" at bounding box center [145, 98] width 198 height 139
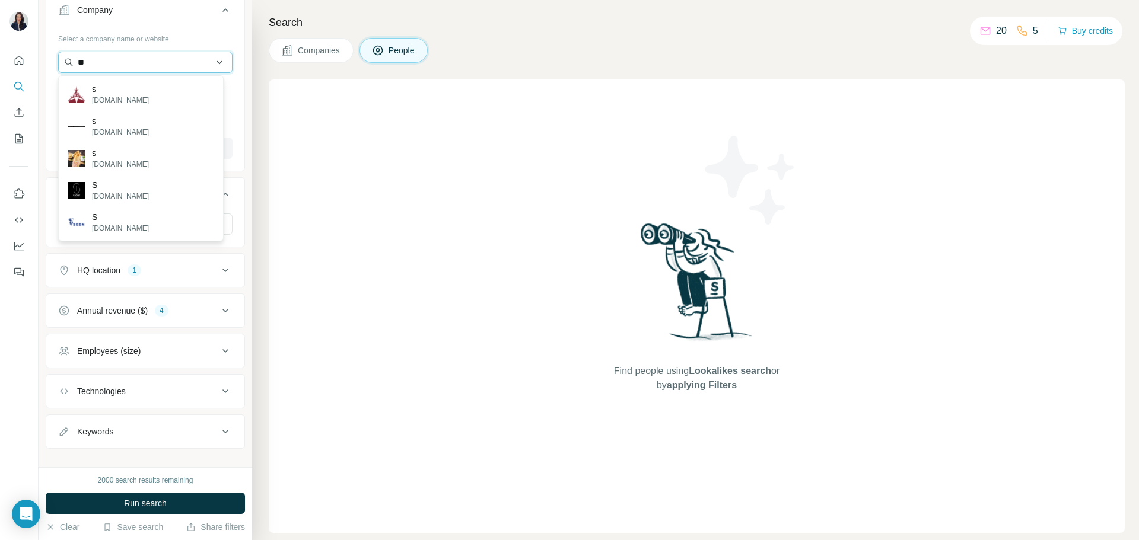
type input "*"
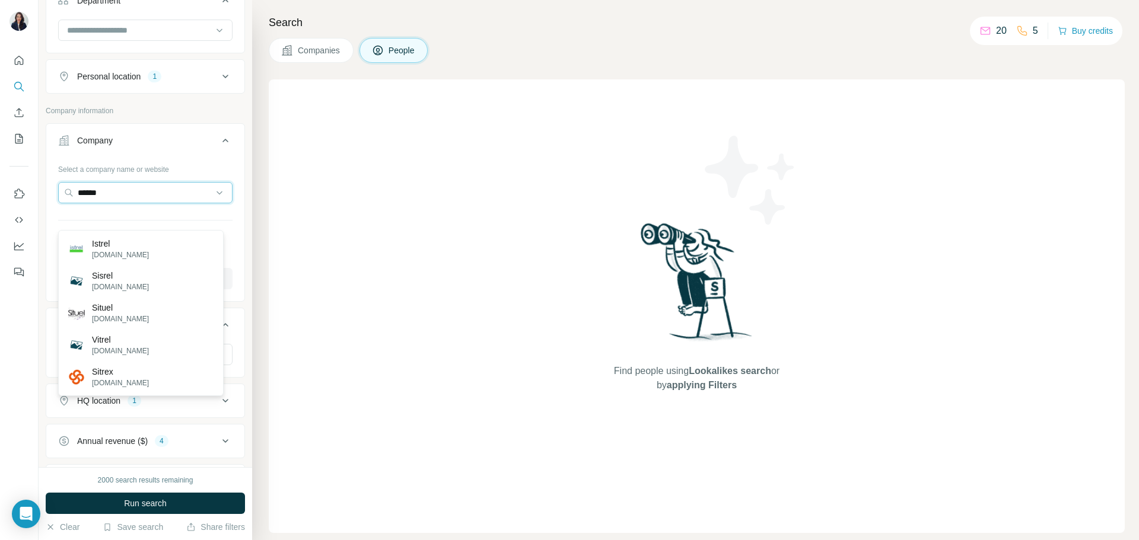
scroll to position [311, 0]
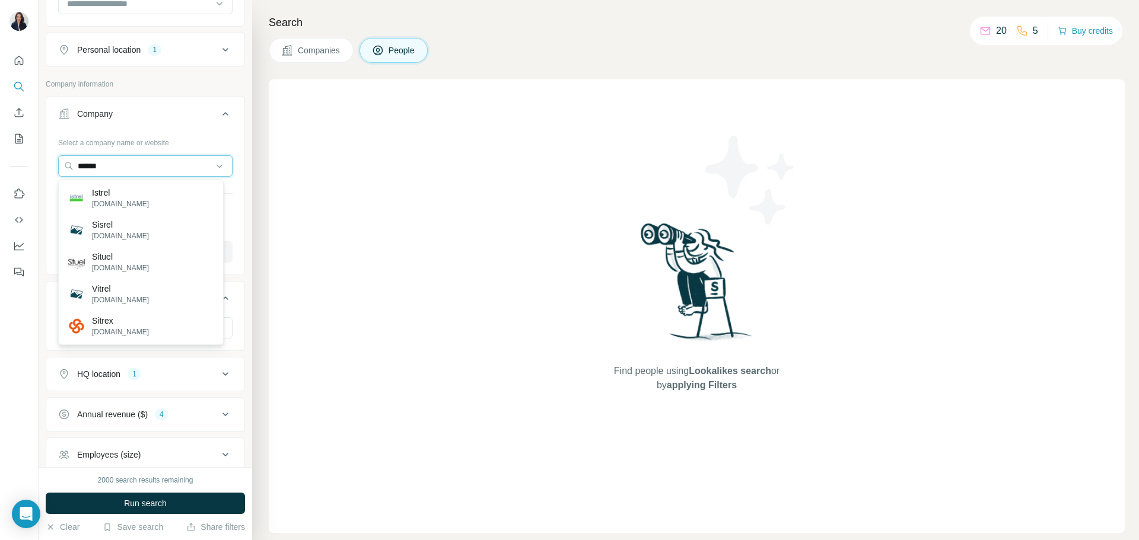
drag, startPoint x: 132, startPoint y: 166, endPoint x: 40, endPoint y: 148, distance: 93.8
click at [45, 154] on div "New search Hide Company lookalikes Find companies similar to one you've success…" at bounding box center [146, 233] width 214 height 467
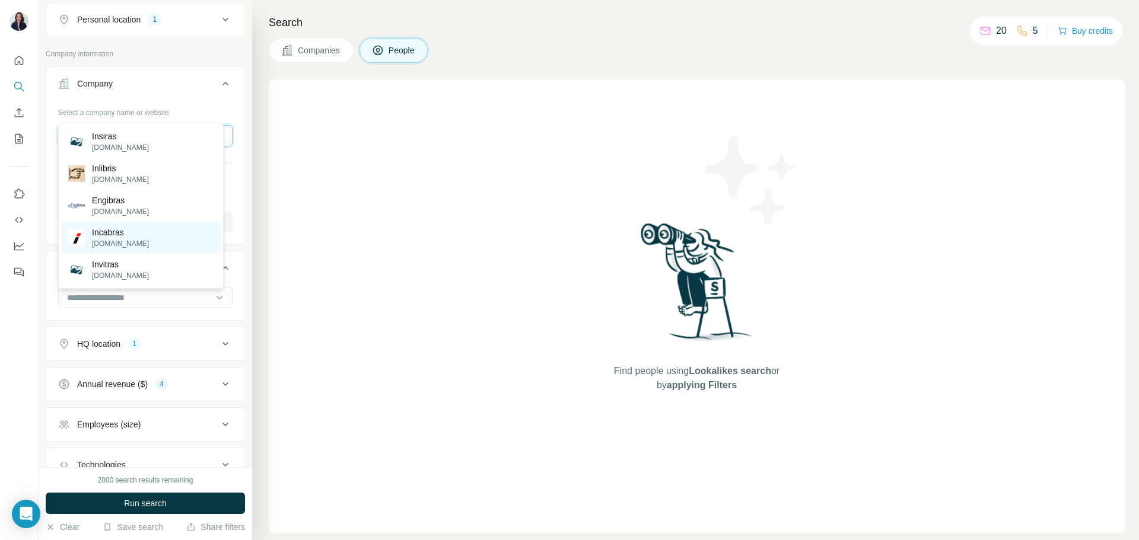
scroll to position [371, 0]
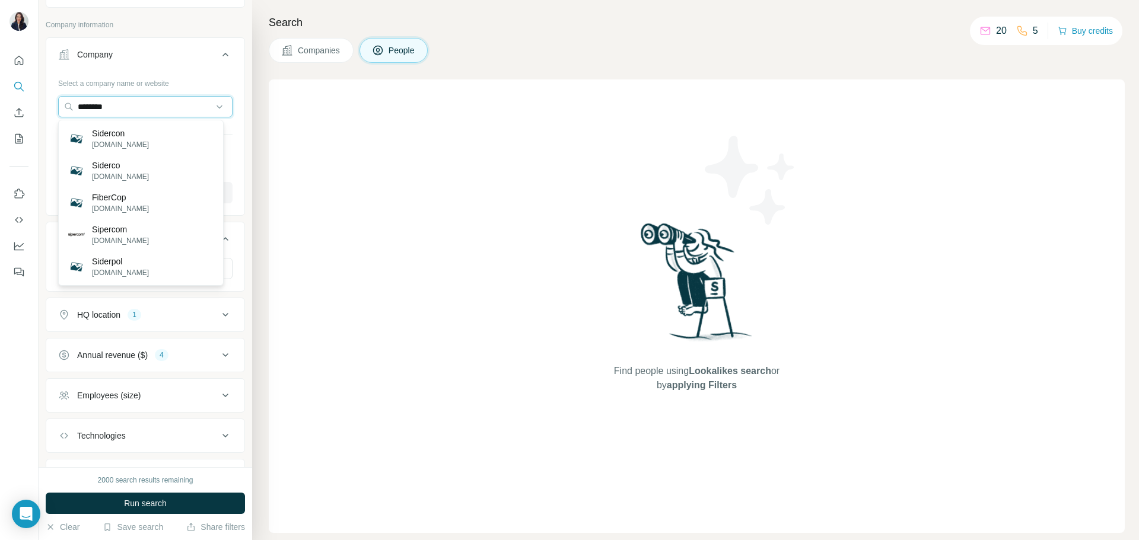
drag, startPoint x: 135, startPoint y: 98, endPoint x: 78, endPoint y: 93, distance: 57.8
click at [77, 94] on div "Select a company name or website ******** Upload a CSV of company websites. You…" at bounding box center [145, 139] width 174 height 130
type input "*******"
click at [128, 136] on p "Fergusa" at bounding box center [120, 134] width 57 height 12
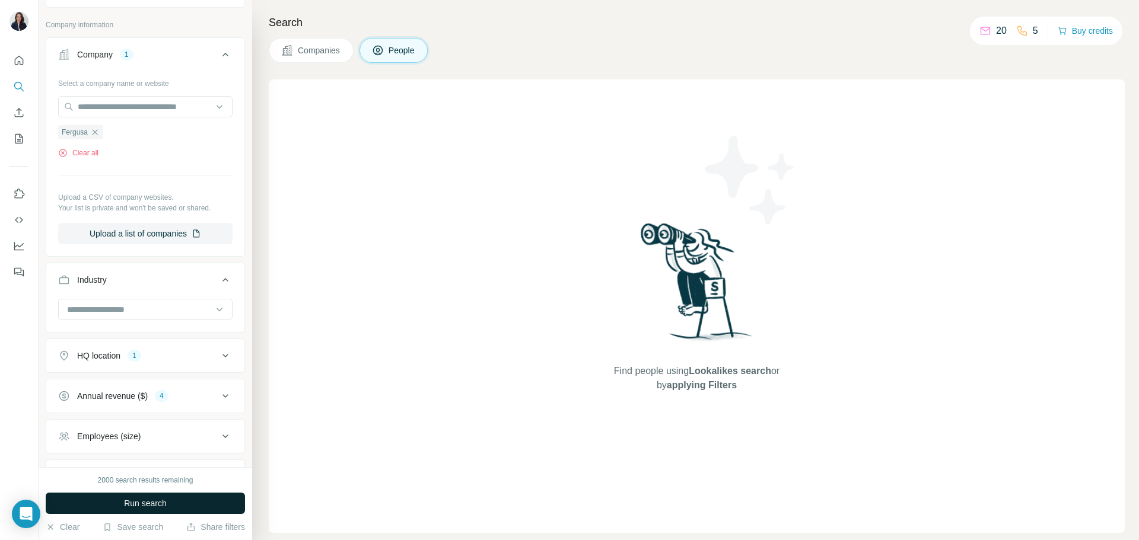
click at [152, 501] on span "Run search" at bounding box center [145, 504] width 43 height 12
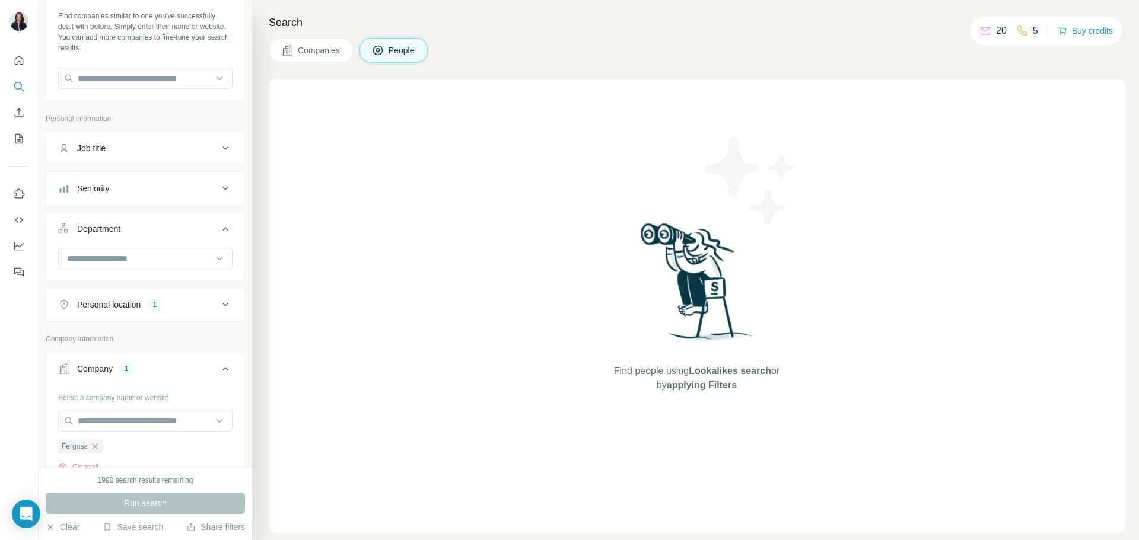
scroll to position [15, 0]
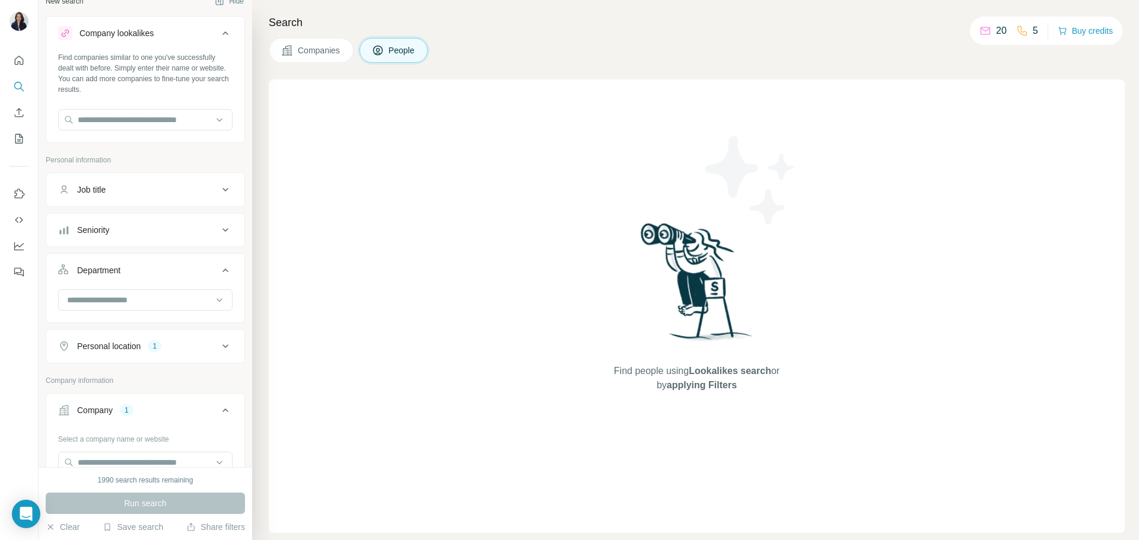
click at [110, 188] on div "Job title" at bounding box center [138, 190] width 160 height 12
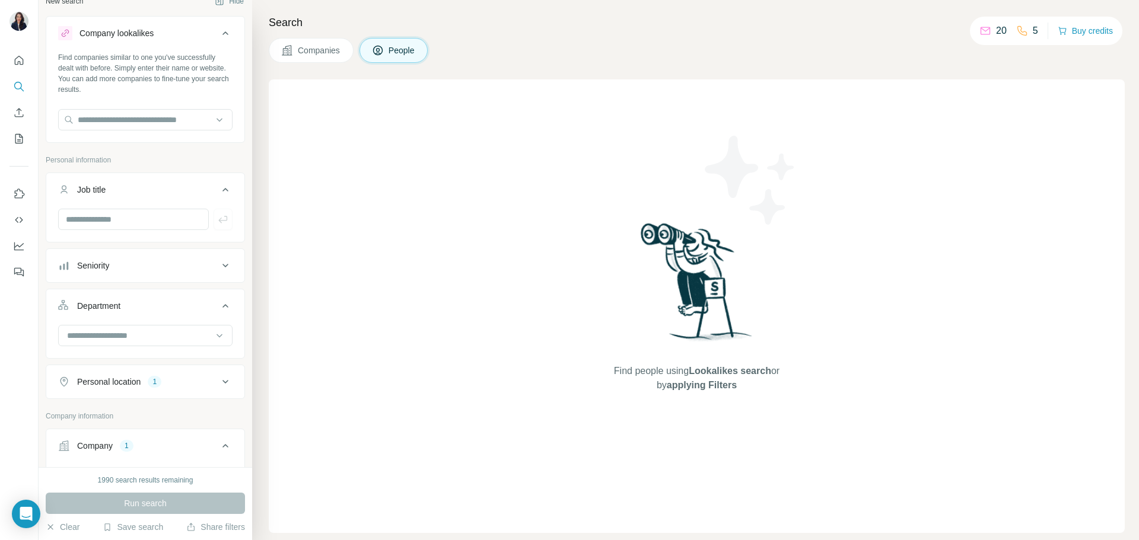
click at [113, 186] on div "Job title" at bounding box center [138, 190] width 160 height 12
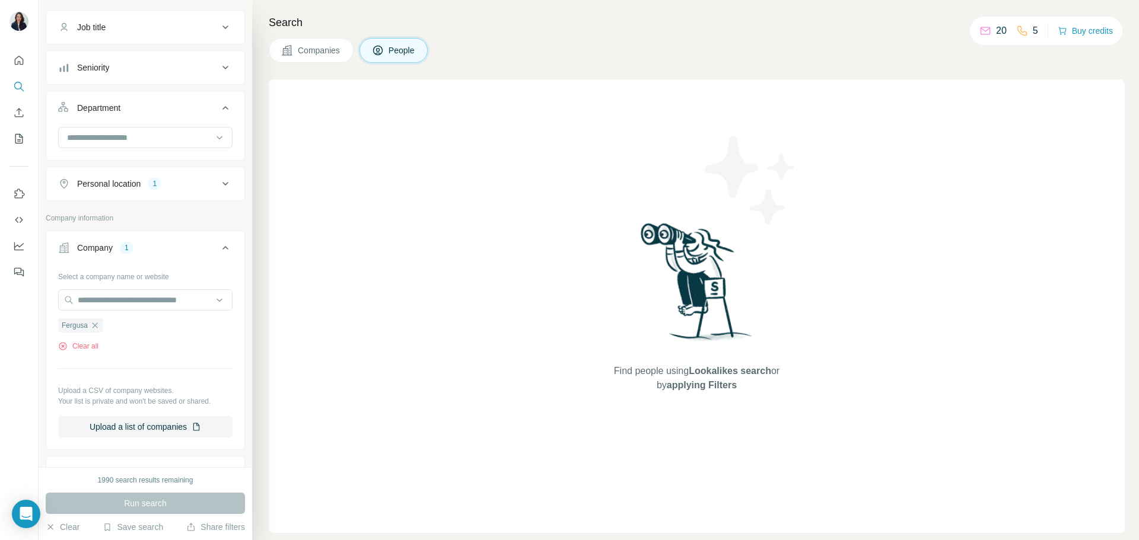
scroll to position [178, 0]
click at [120, 301] on input "text" at bounding box center [145, 299] width 174 height 21
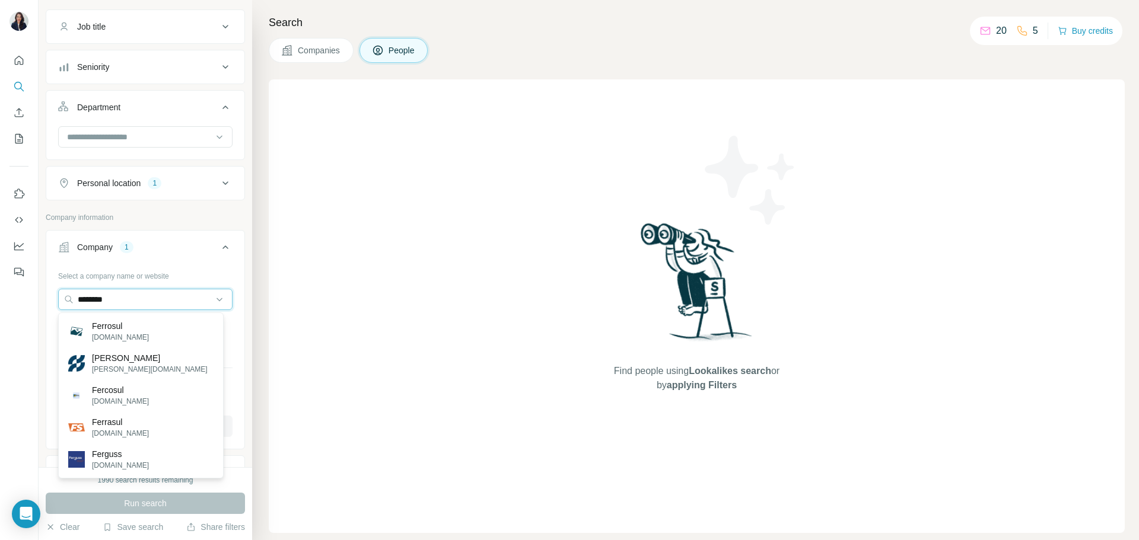
drag, startPoint x: 150, startPoint y: 302, endPoint x: 24, endPoint y: 302, distance: 126.3
click at [24, 302] on div "New search Hide Company lookalikes Find companies similar to one you've success…" at bounding box center [569, 270] width 1139 height 540
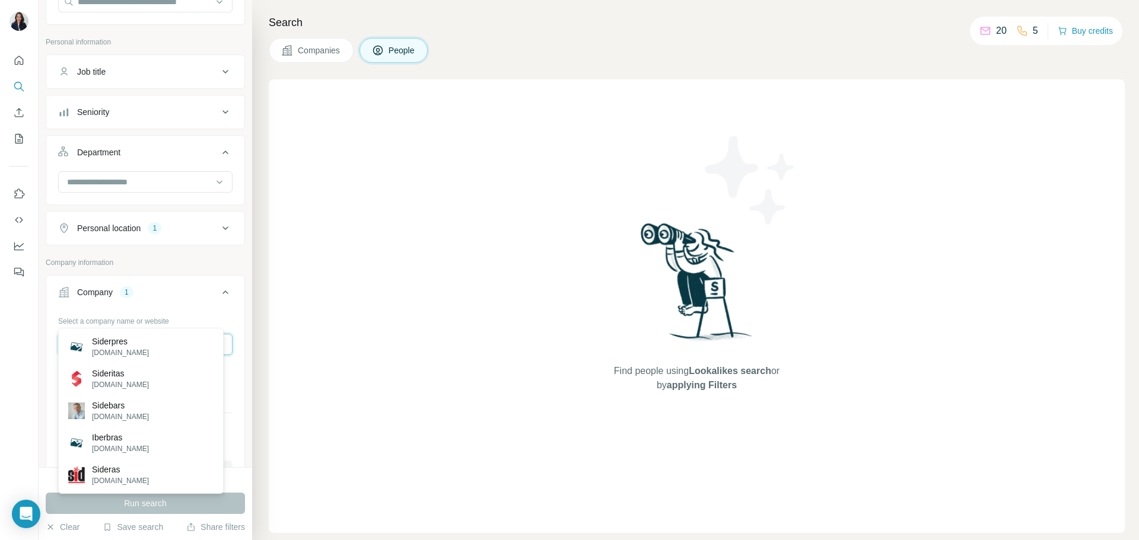
scroll to position [119, 0]
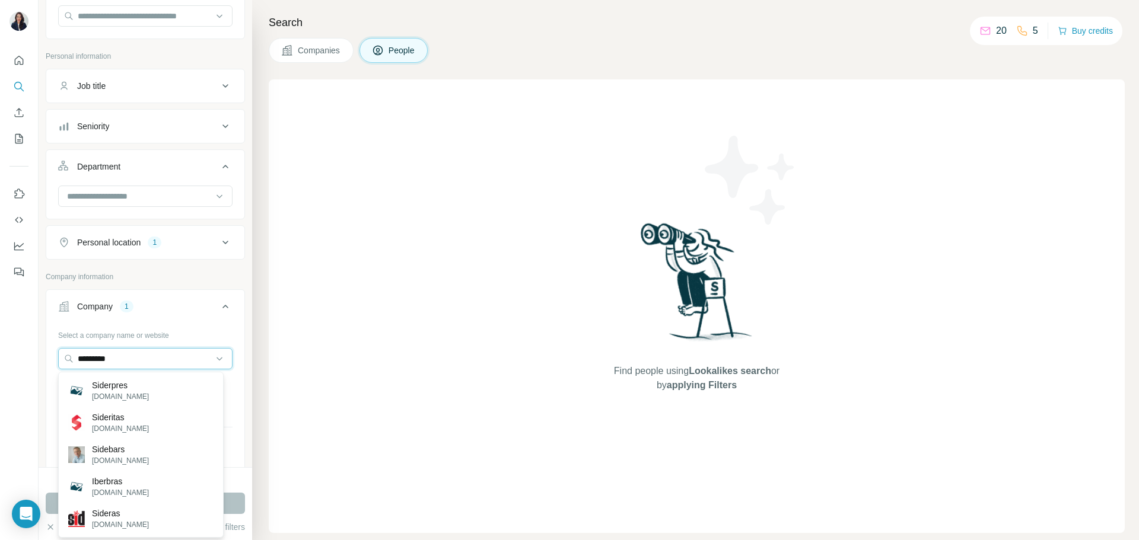
drag, startPoint x: 127, startPoint y: 355, endPoint x: 55, endPoint y: 359, distance: 72.5
click at [55, 355] on div "Select a company name or website ********* Fergusa Clear all Upload a CSV of co…" at bounding box center [145, 416] width 198 height 180
type input "*******"
click at [134, 390] on div "Ferbasa [DOMAIN_NAME]" at bounding box center [141, 391] width 160 height 32
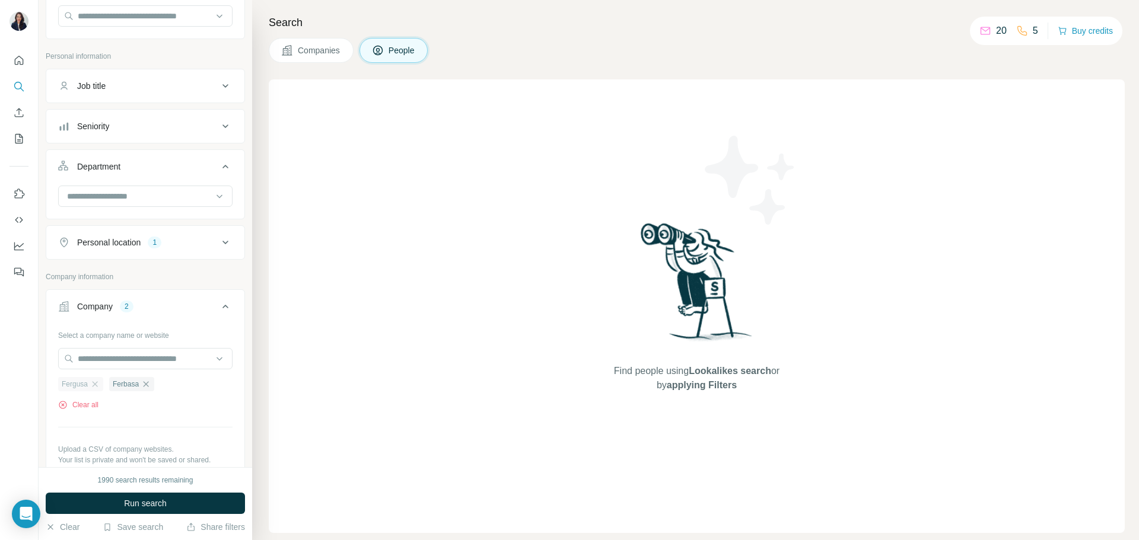
drag, startPoint x: 144, startPoint y: 385, endPoint x: 101, endPoint y: 390, distance: 43.0
click at [144, 384] on icon "button" at bounding box center [145, 384] width 9 height 9
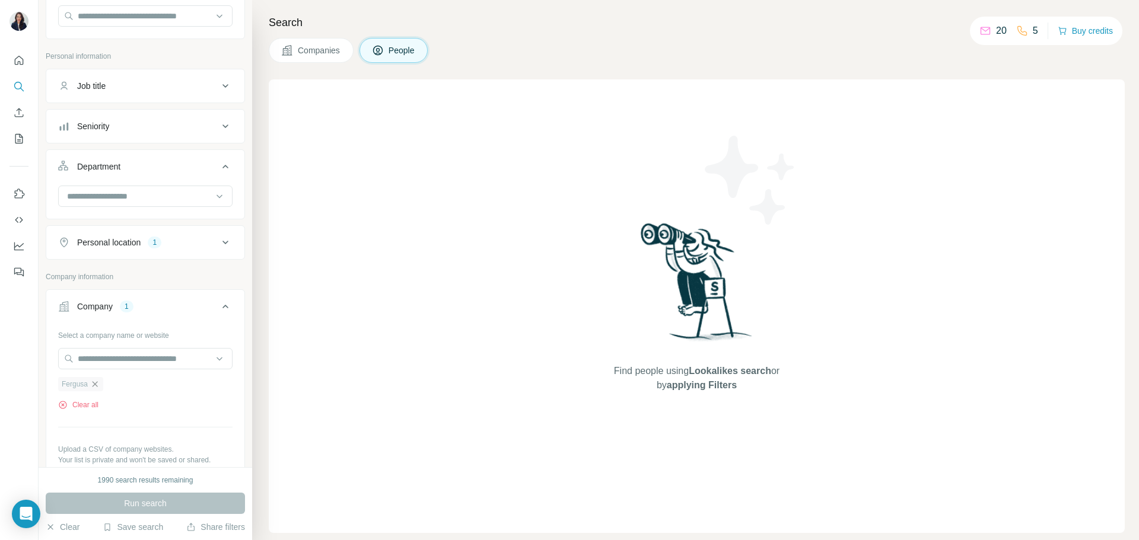
click at [97, 384] on icon "button" at bounding box center [95, 383] width 5 height 5
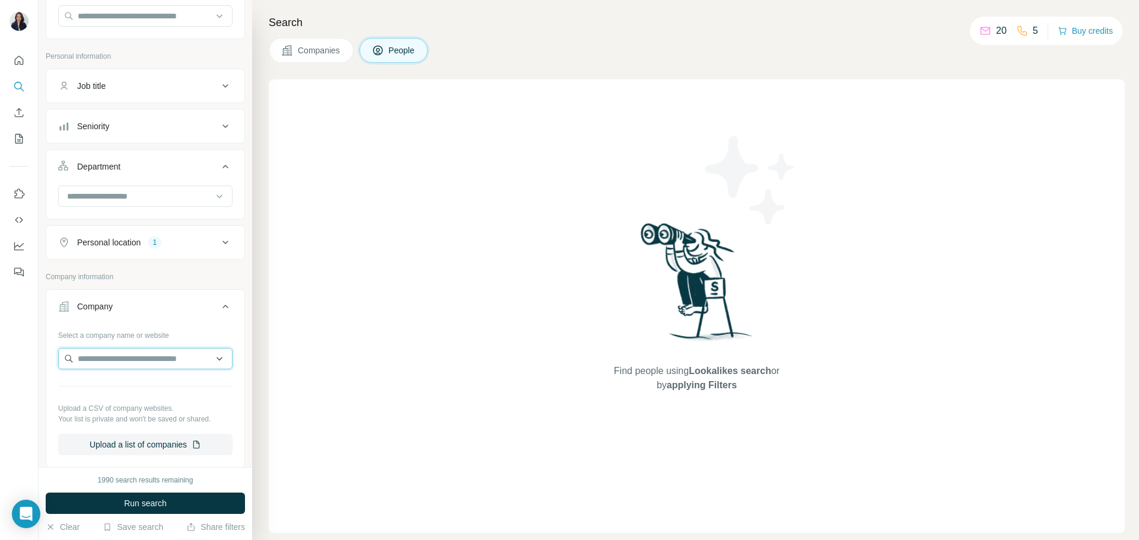
click at [128, 360] on input "text" at bounding box center [145, 358] width 174 height 21
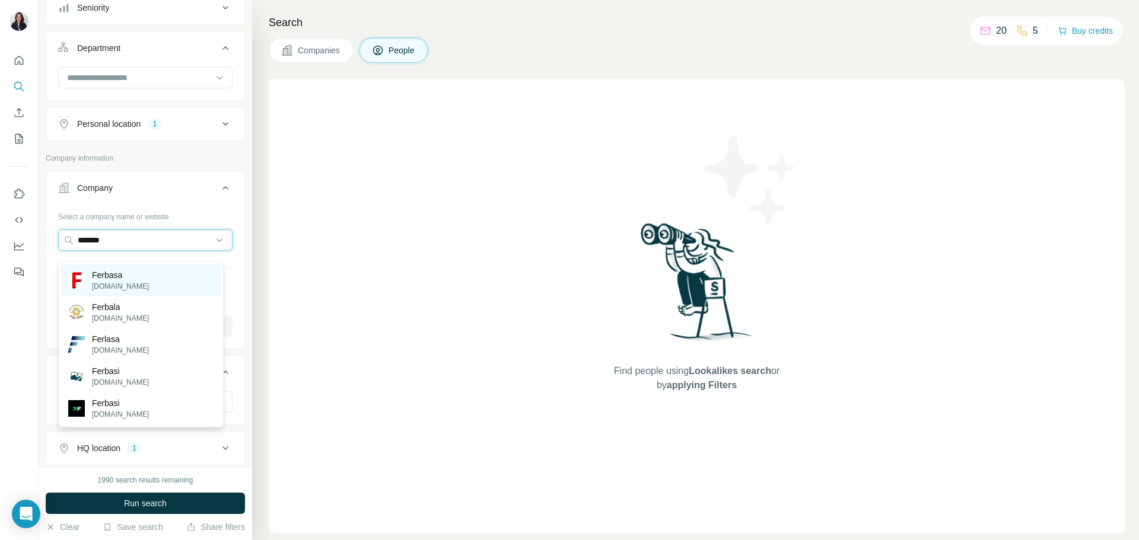
scroll to position [178, 0]
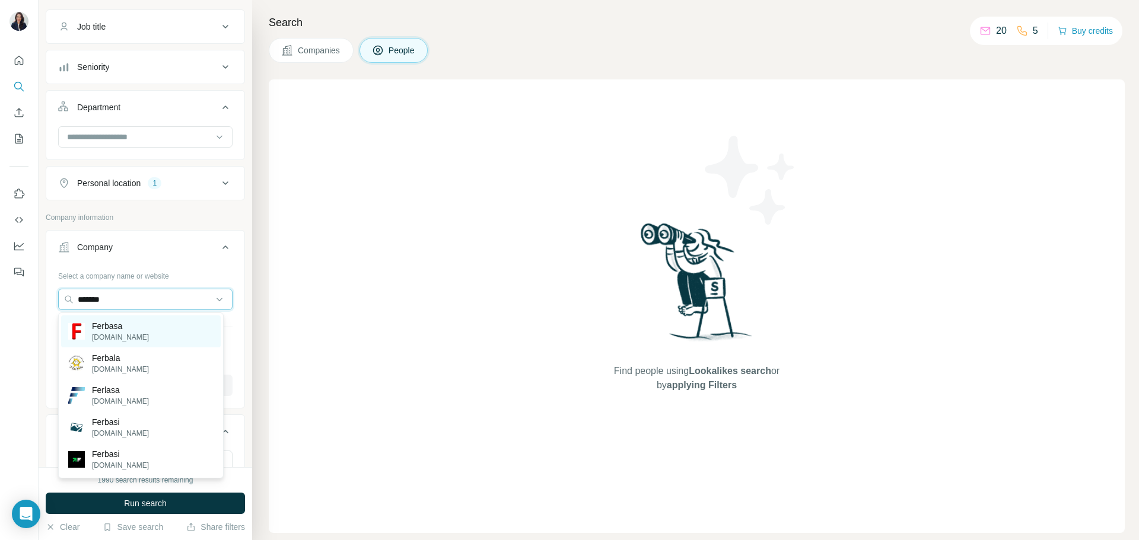
type input "*******"
click at [148, 335] on div "Ferbasa [DOMAIN_NAME]" at bounding box center [141, 332] width 160 height 32
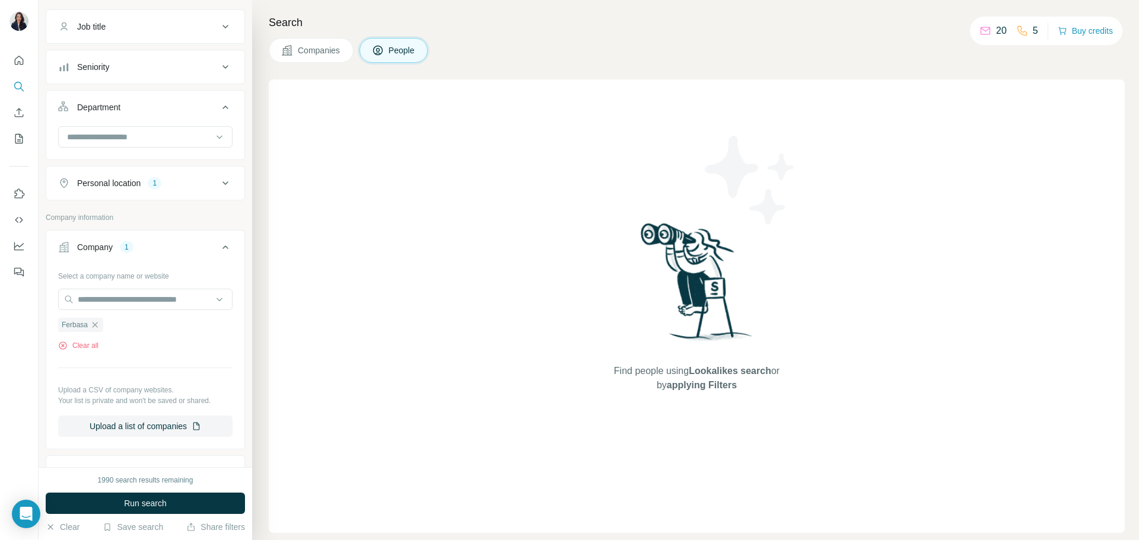
click at [95, 320] on div "Ferbasa" at bounding box center [80, 325] width 45 height 14
click at [97, 325] on icon "button" at bounding box center [95, 324] width 5 height 5
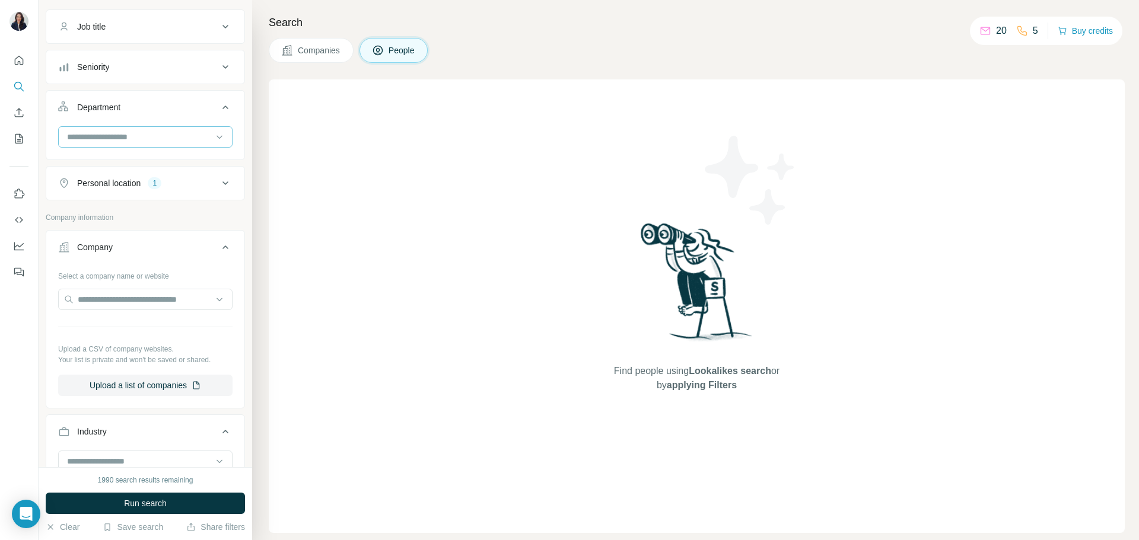
click at [107, 138] on input at bounding box center [139, 136] width 146 height 13
click at [108, 131] on input at bounding box center [139, 136] width 146 height 13
click at [136, 301] on input "text" at bounding box center [145, 299] width 174 height 21
type input "*"
type input "*******"
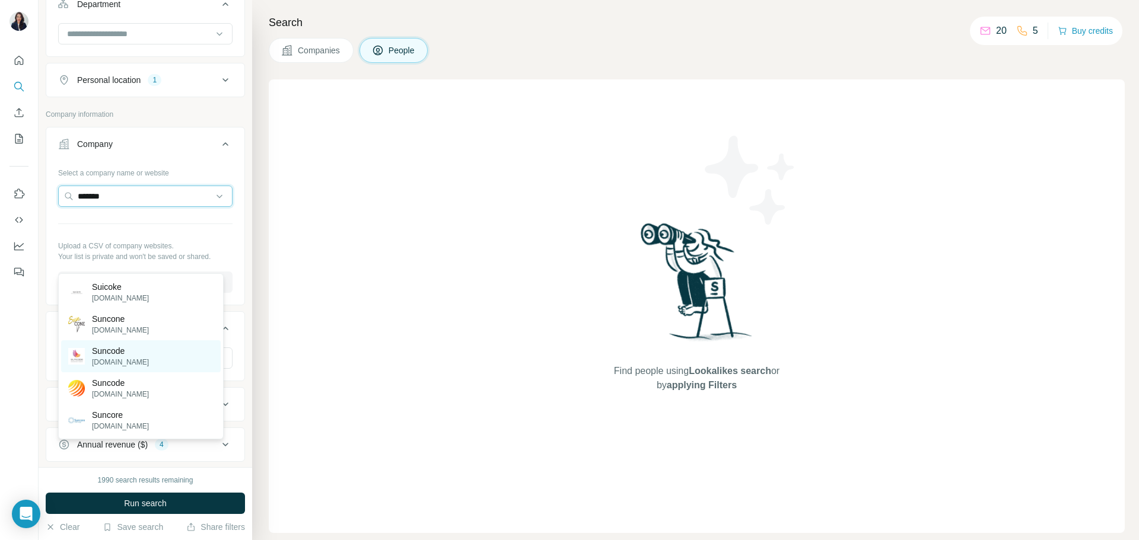
scroll to position [297, 0]
